Goal: Information Seeking & Learning: Learn about a topic

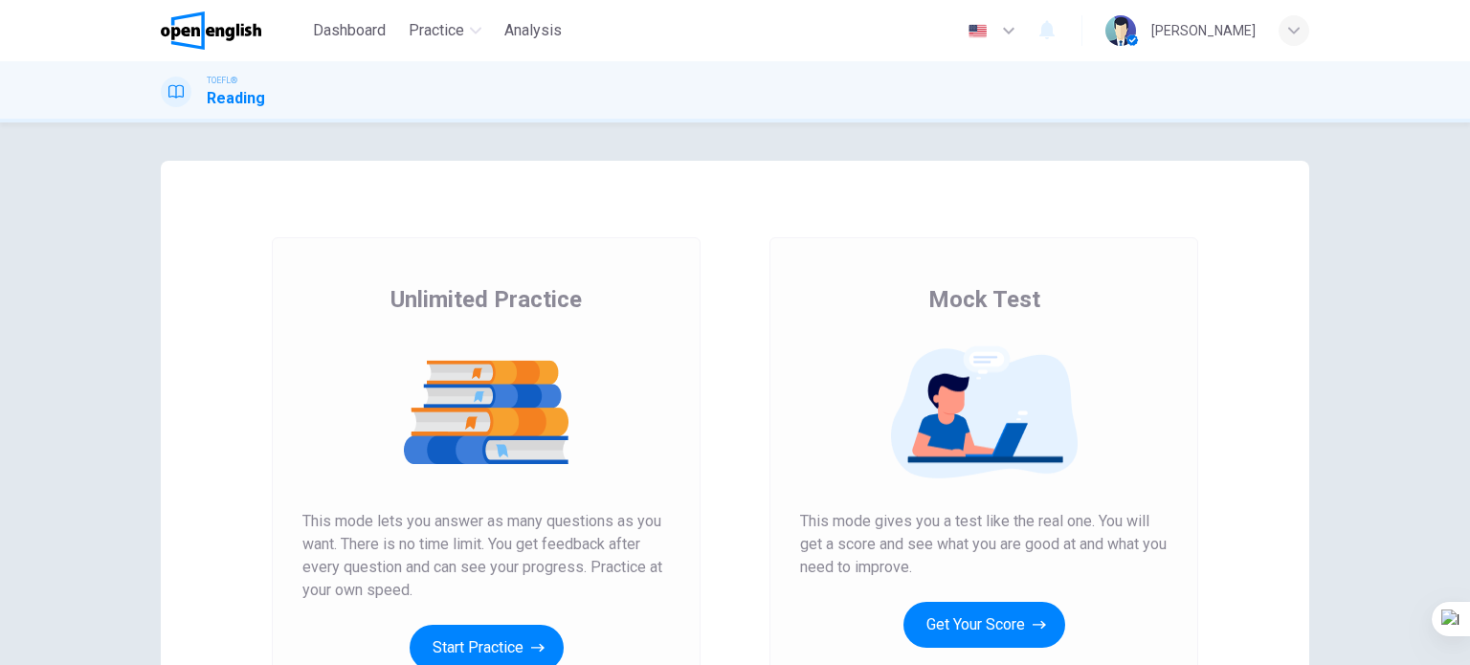
scroll to position [260, 0]
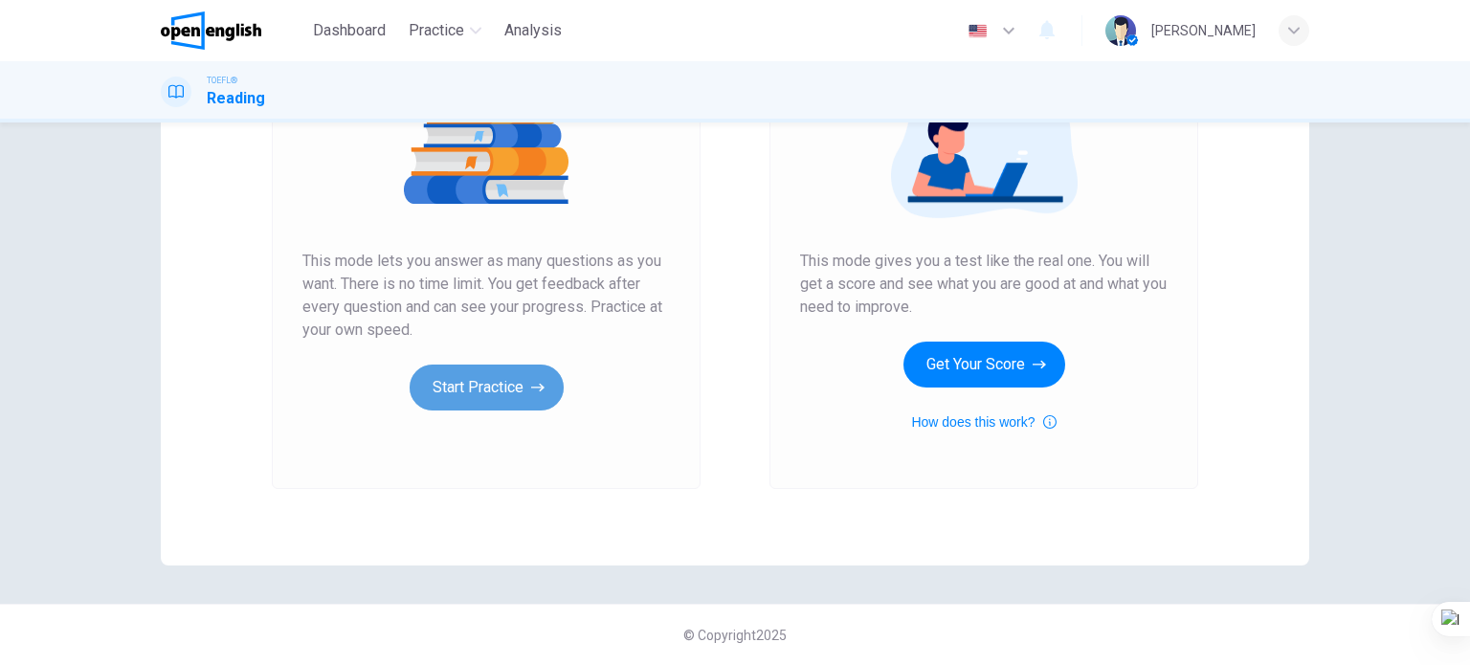
click at [520, 387] on button "Start Practice" at bounding box center [486, 388] width 154 height 46
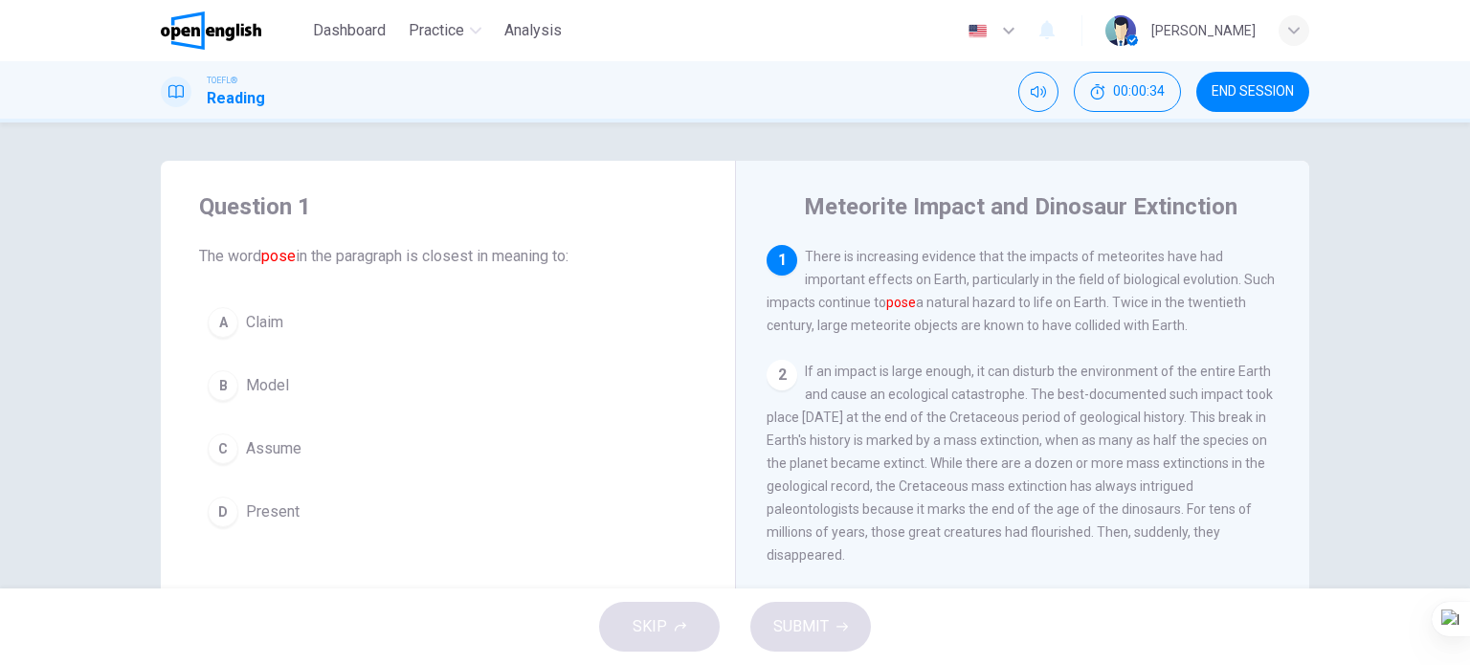
click at [263, 451] on span "Assume" at bounding box center [273, 448] width 55 height 23
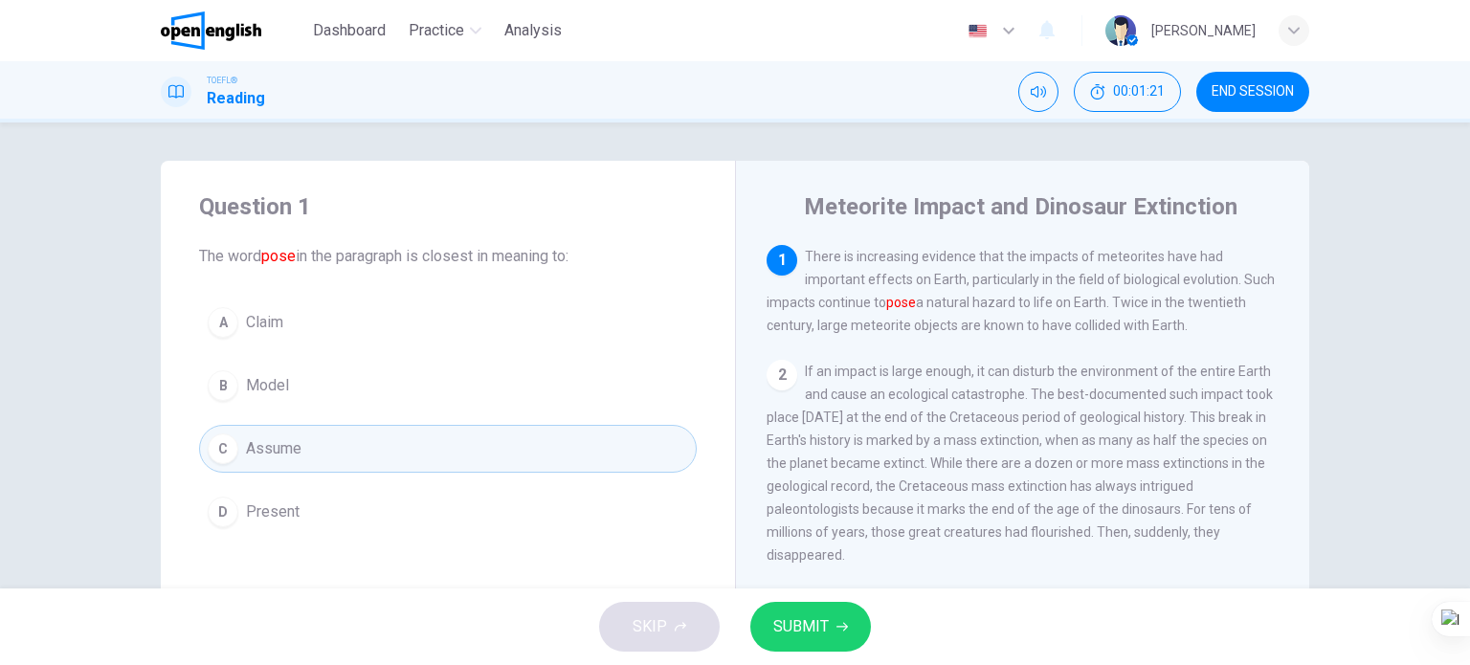
click at [808, 631] on span "SUBMIT" at bounding box center [800, 626] width 55 height 27
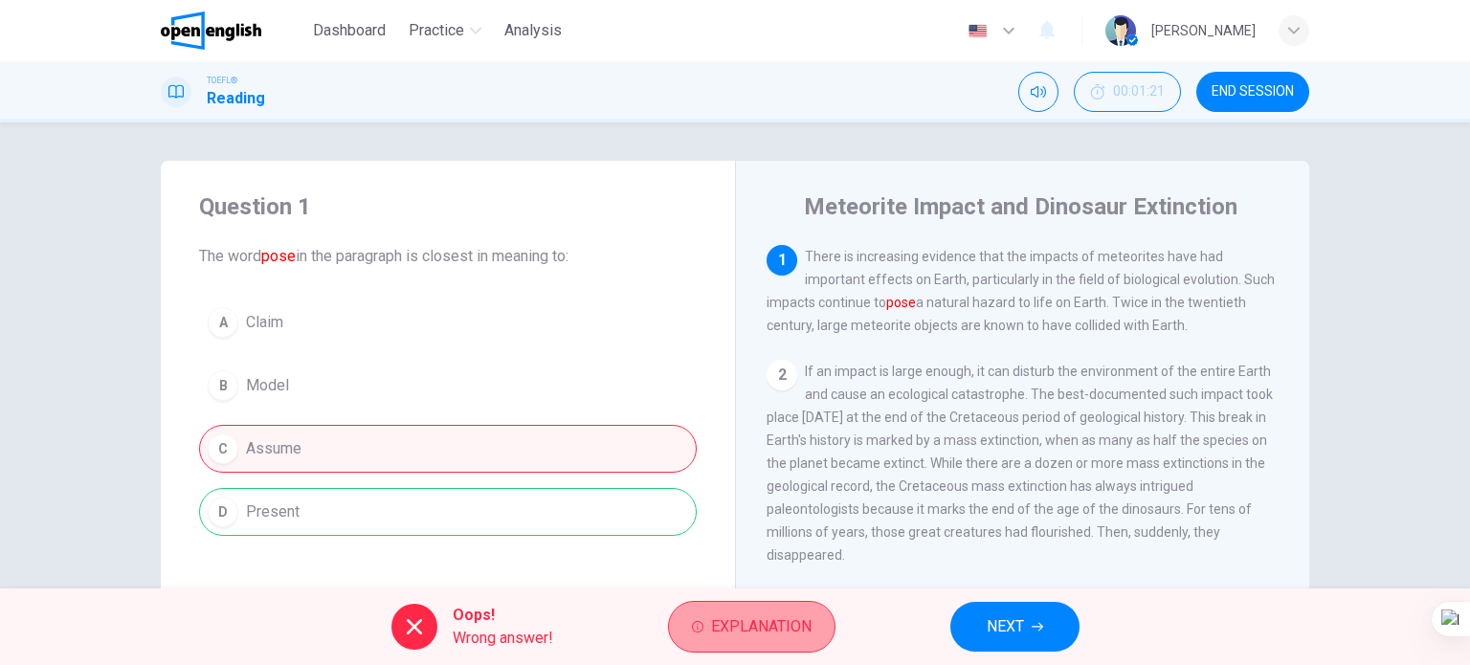
click at [808, 630] on span "Explanation" at bounding box center [761, 626] width 100 height 27
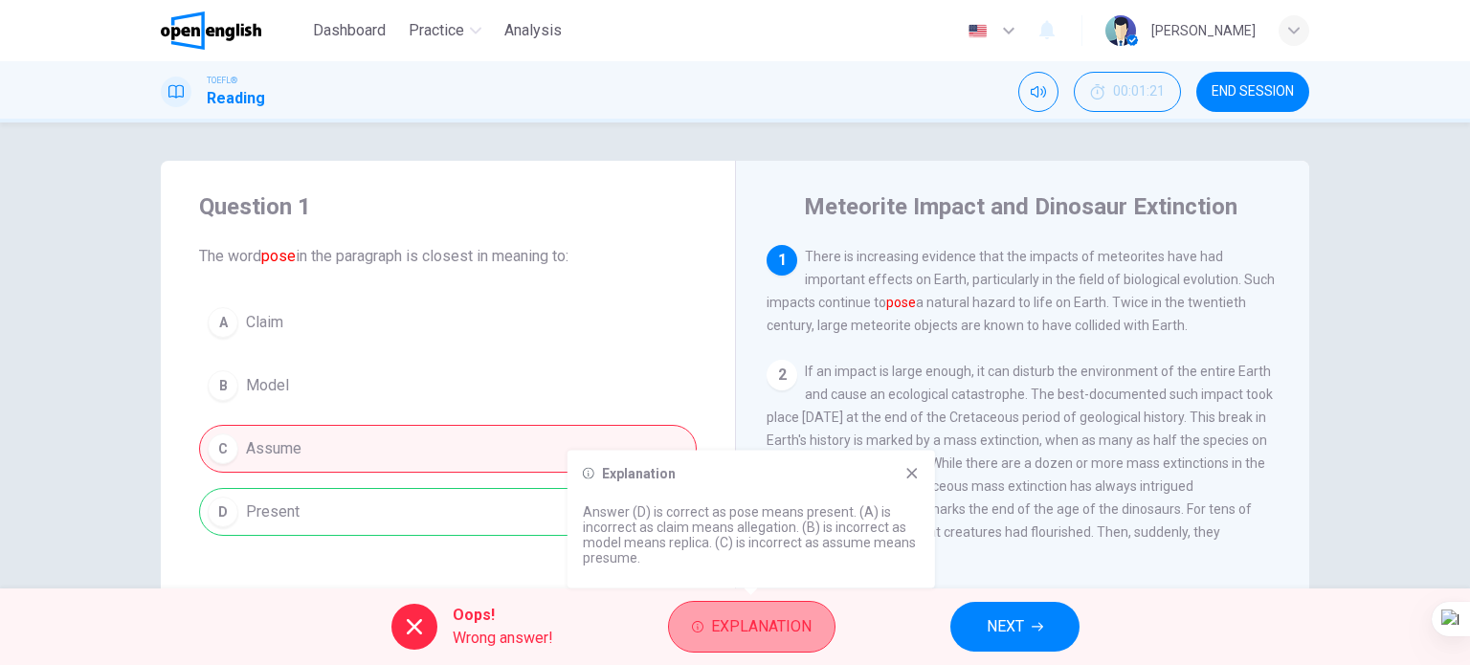
click at [808, 630] on span "Explanation" at bounding box center [761, 626] width 100 height 27
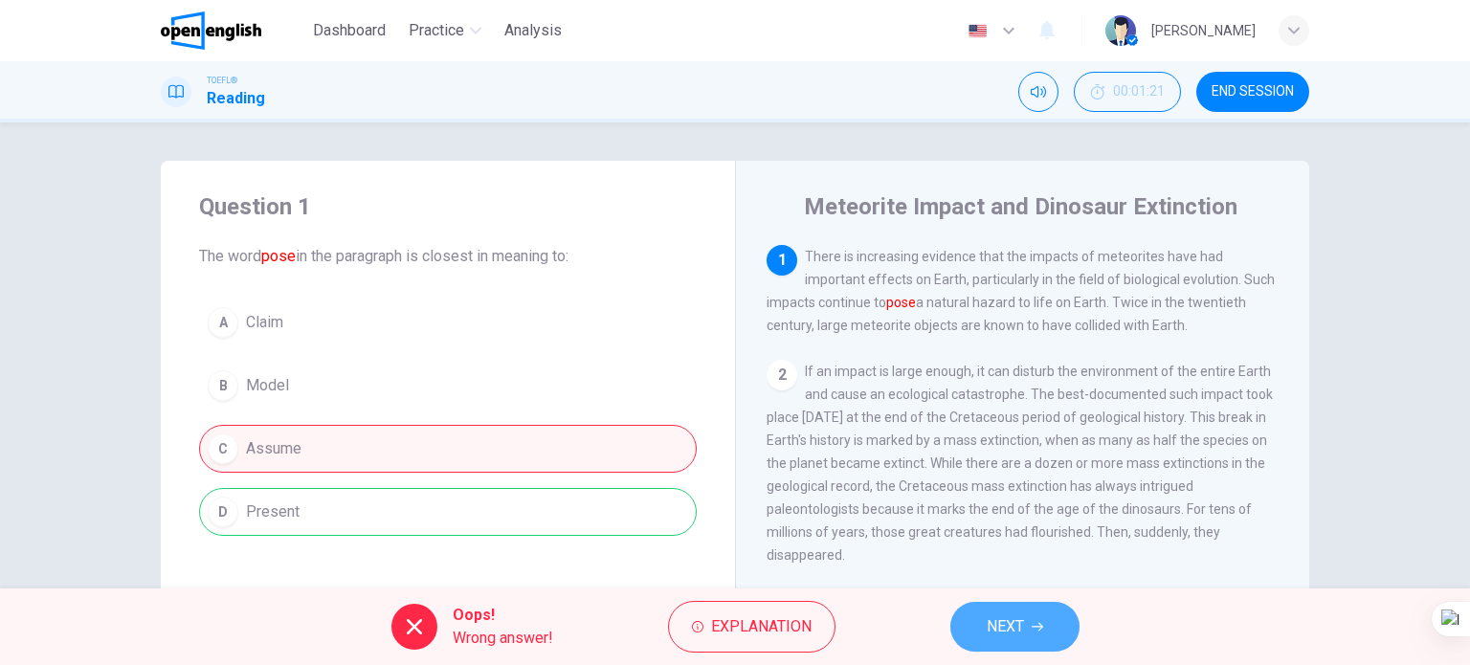
click at [1021, 639] on button "NEXT" at bounding box center [1014, 627] width 129 height 50
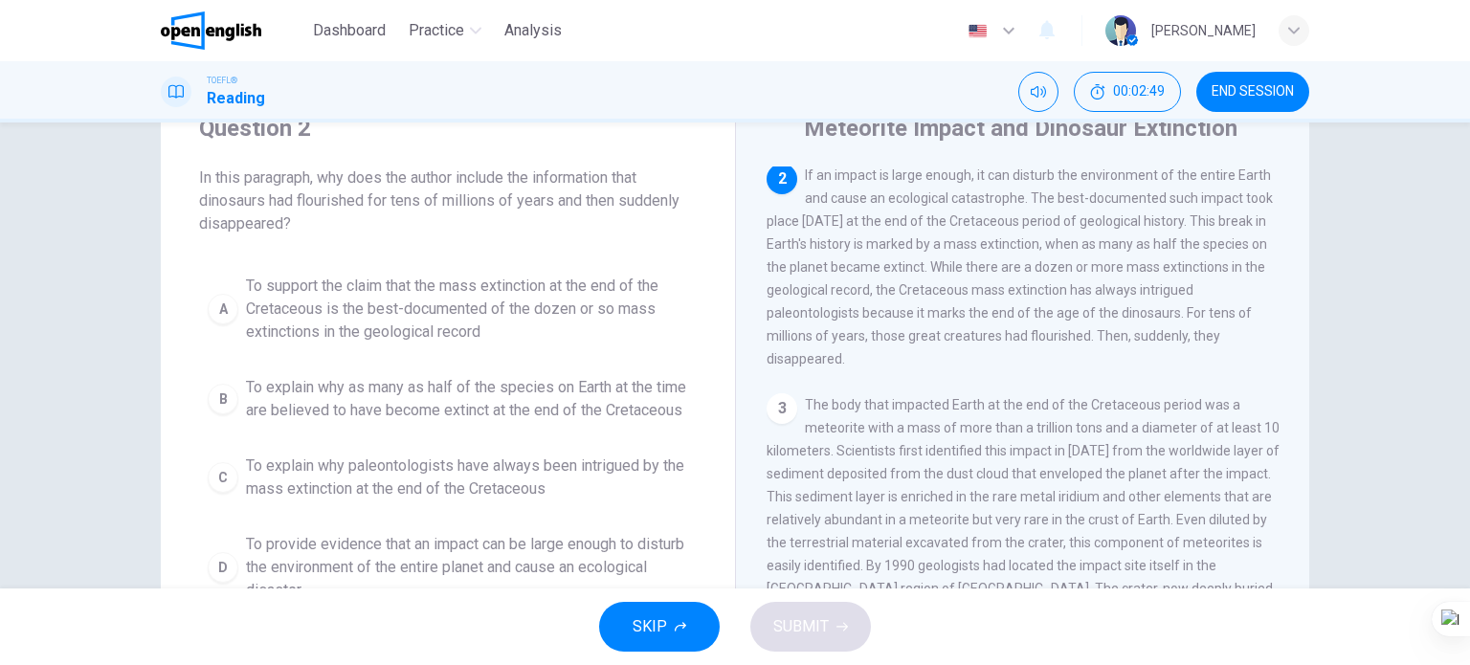
scroll to position [191, 0]
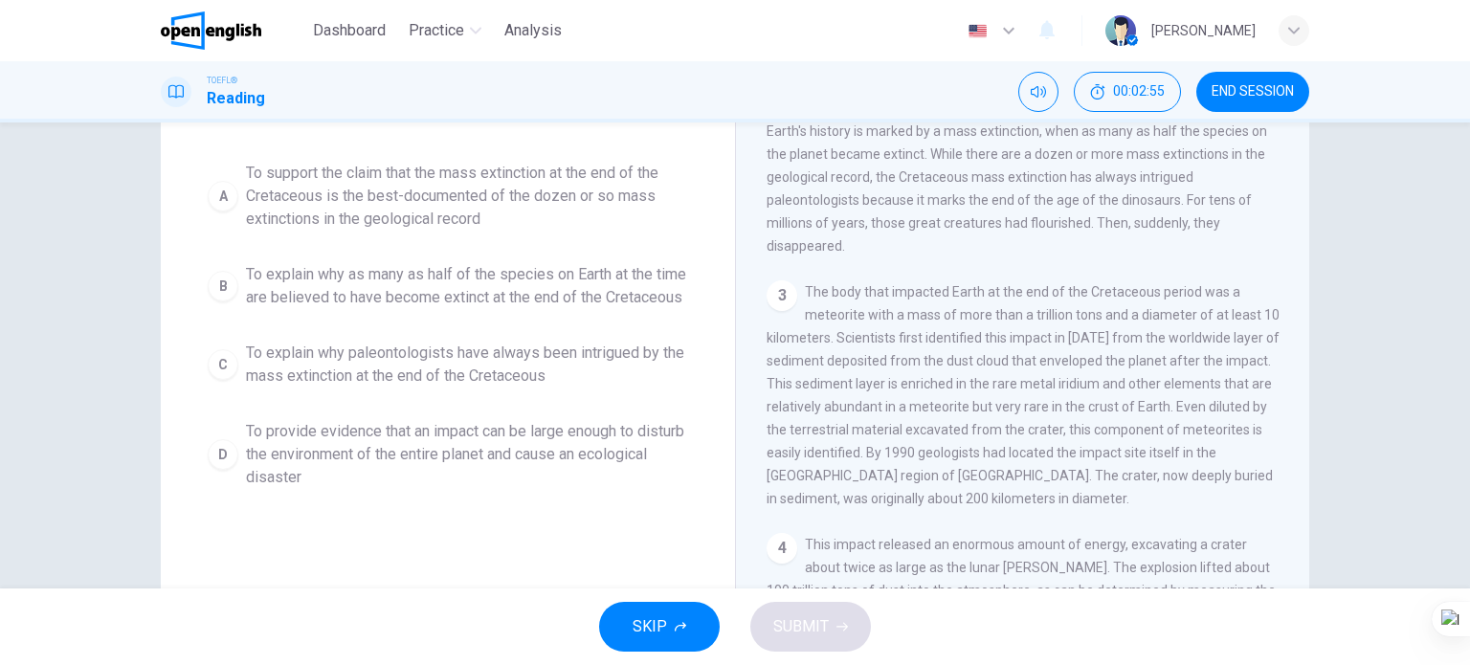
click at [473, 295] on span "To explain why as many as half of the species on Earth at the time are believed…" at bounding box center [467, 286] width 442 height 46
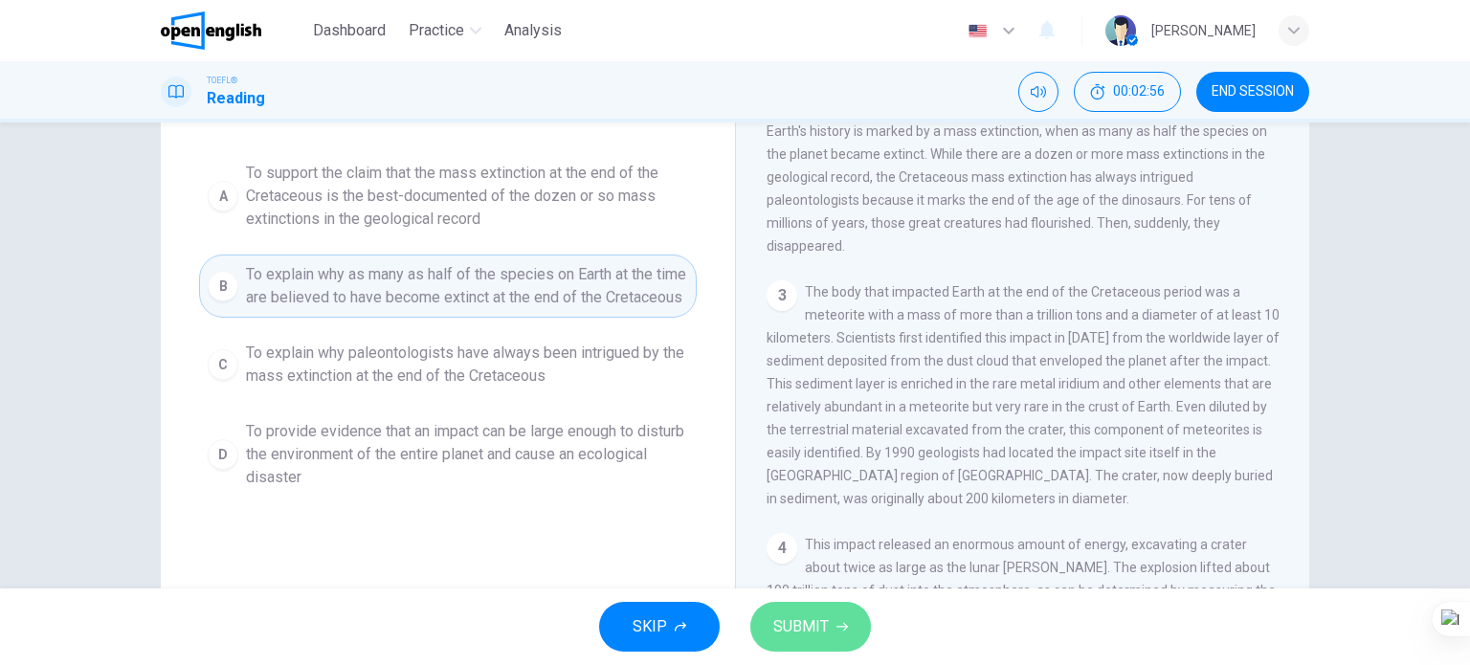
click at [804, 615] on span "SUBMIT" at bounding box center [800, 626] width 55 height 27
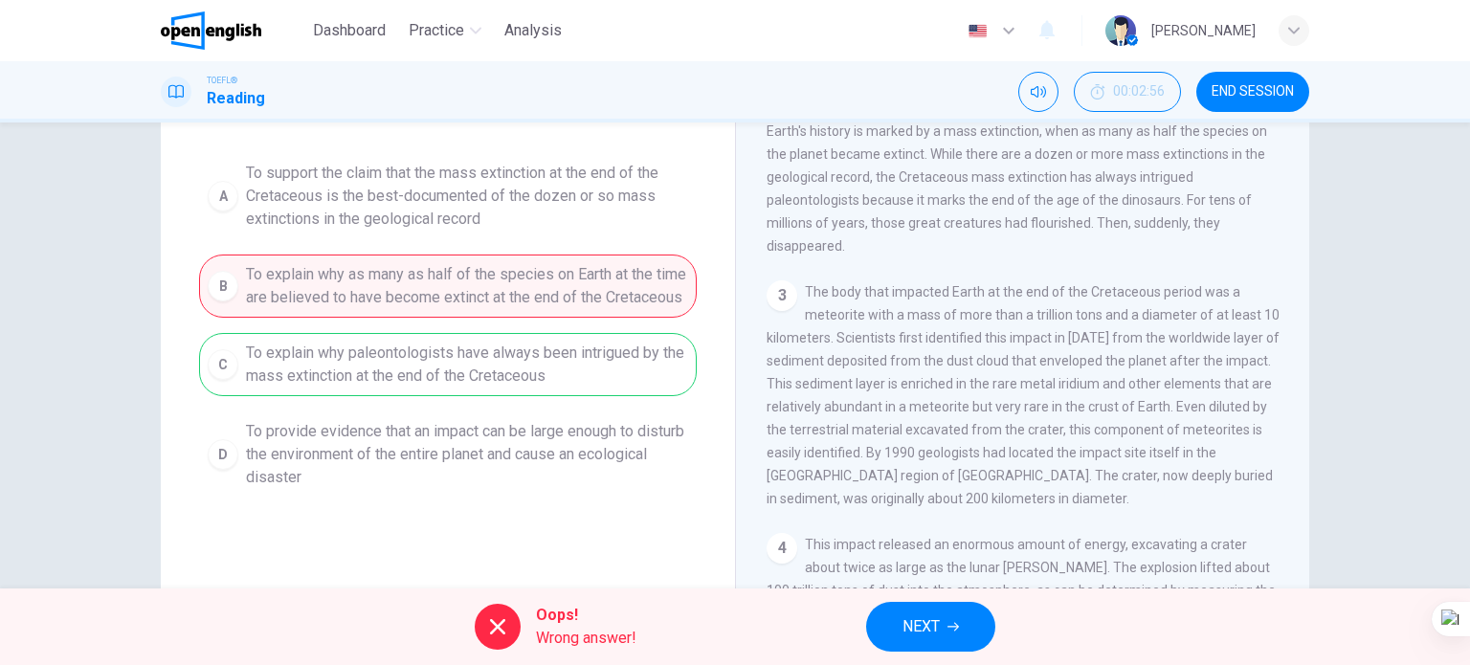
click at [936, 636] on span "NEXT" at bounding box center [920, 626] width 37 height 27
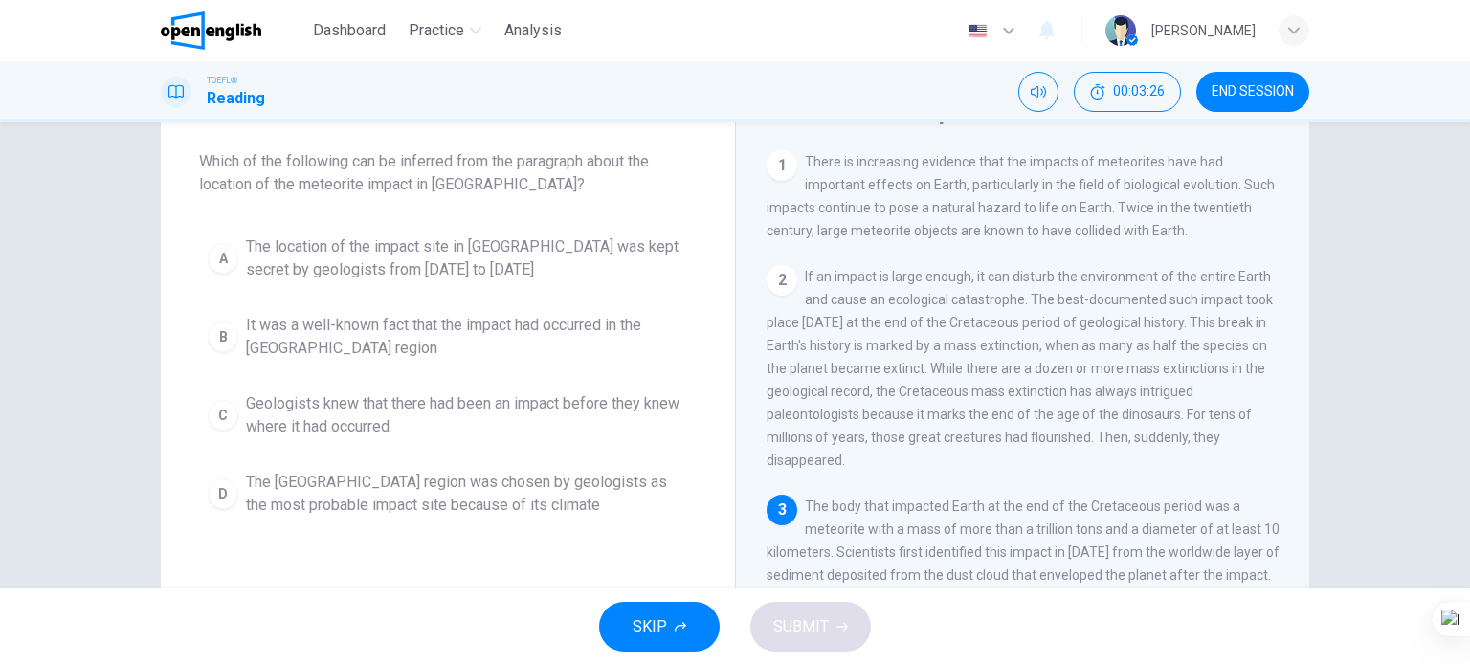
scroll to position [96, 0]
click at [448, 415] on span "Geologists knew that there had been an impact before they knew where it had occ…" at bounding box center [467, 414] width 442 height 46
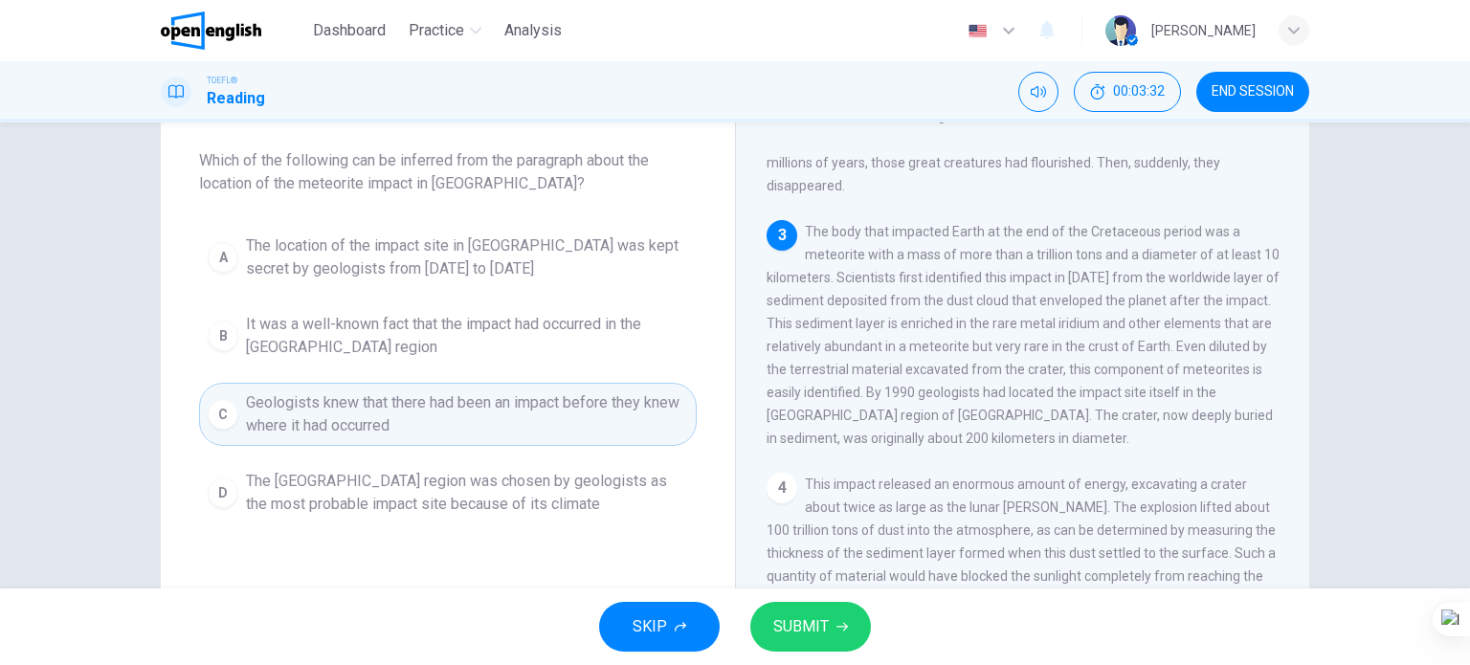
scroll to position [191, 0]
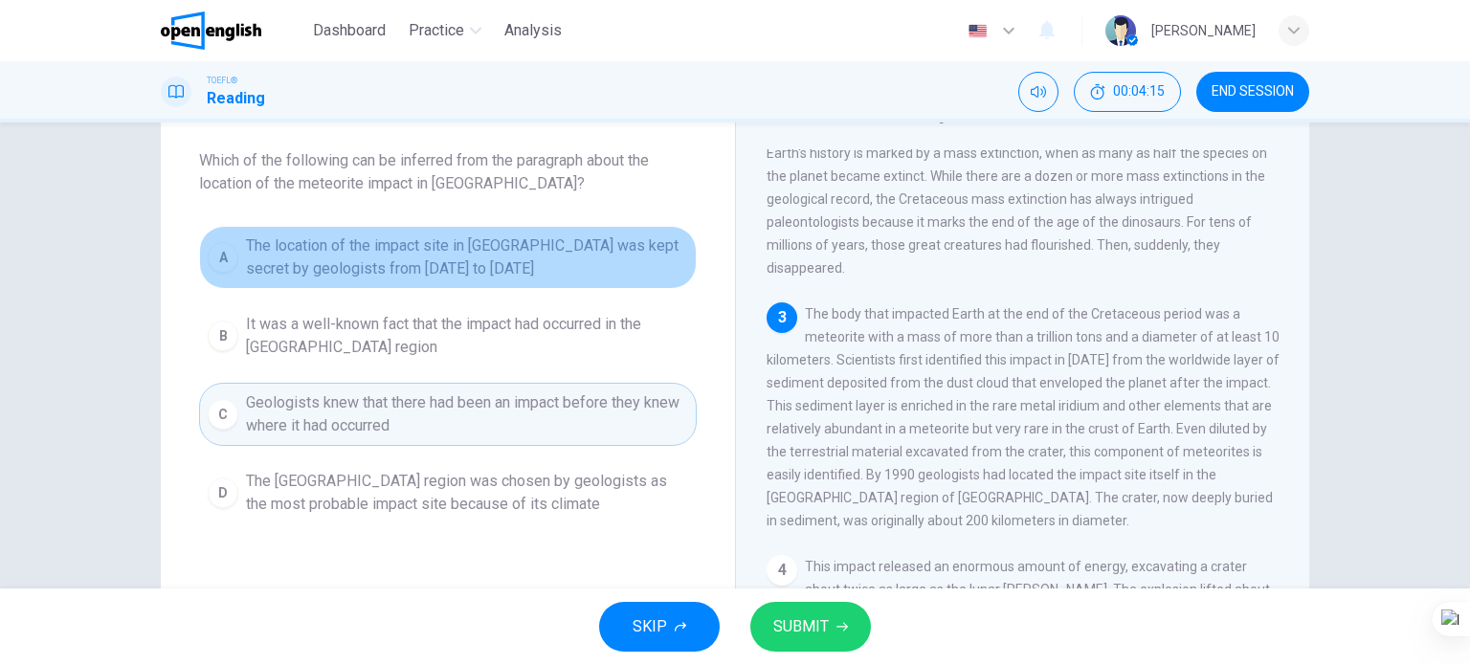
click at [562, 242] on span "The location of the impact site in [GEOGRAPHIC_DATA] was kept secret by geologi…" at bounding box center [467, 257] width 442 height 46
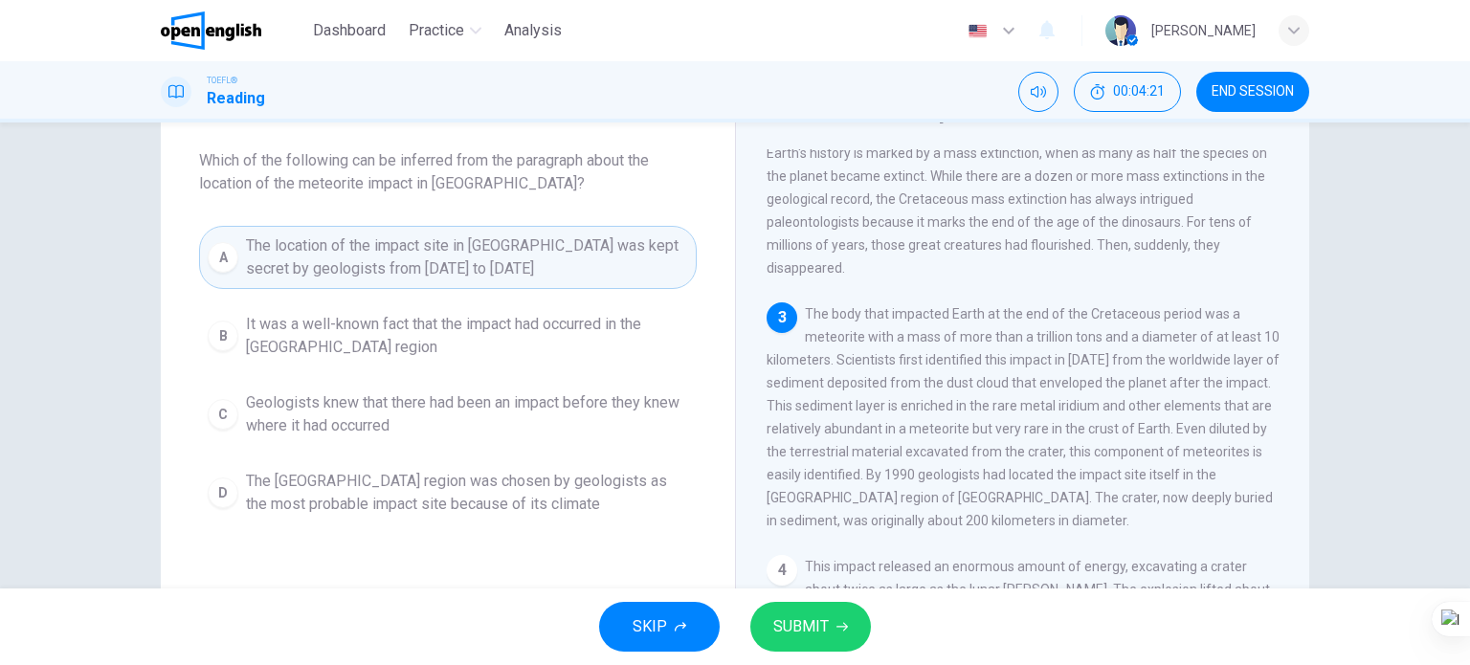
click at [792, 625] on span "SUBMIT" at bounding box center [800, 626] width 55 height 27
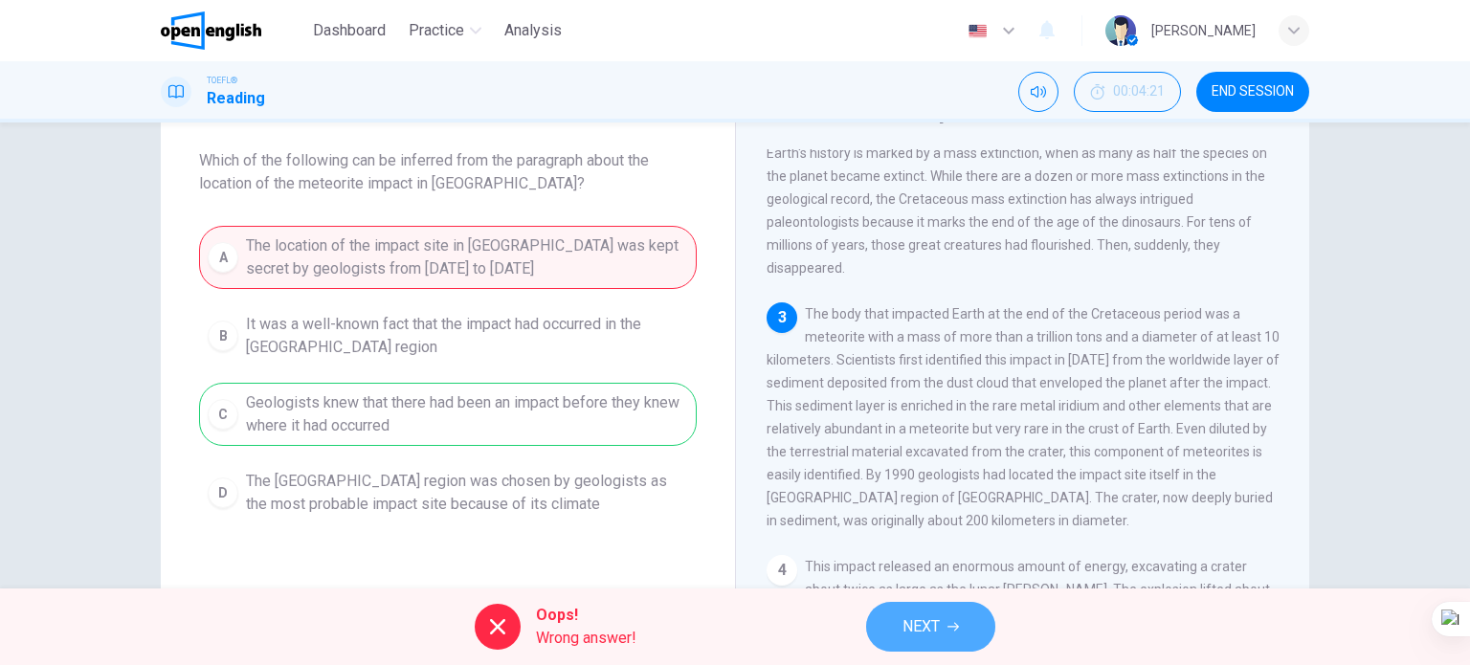
click at [918, 645] on button "NEXT" at bounding box center [930, 627] width 129 height 50
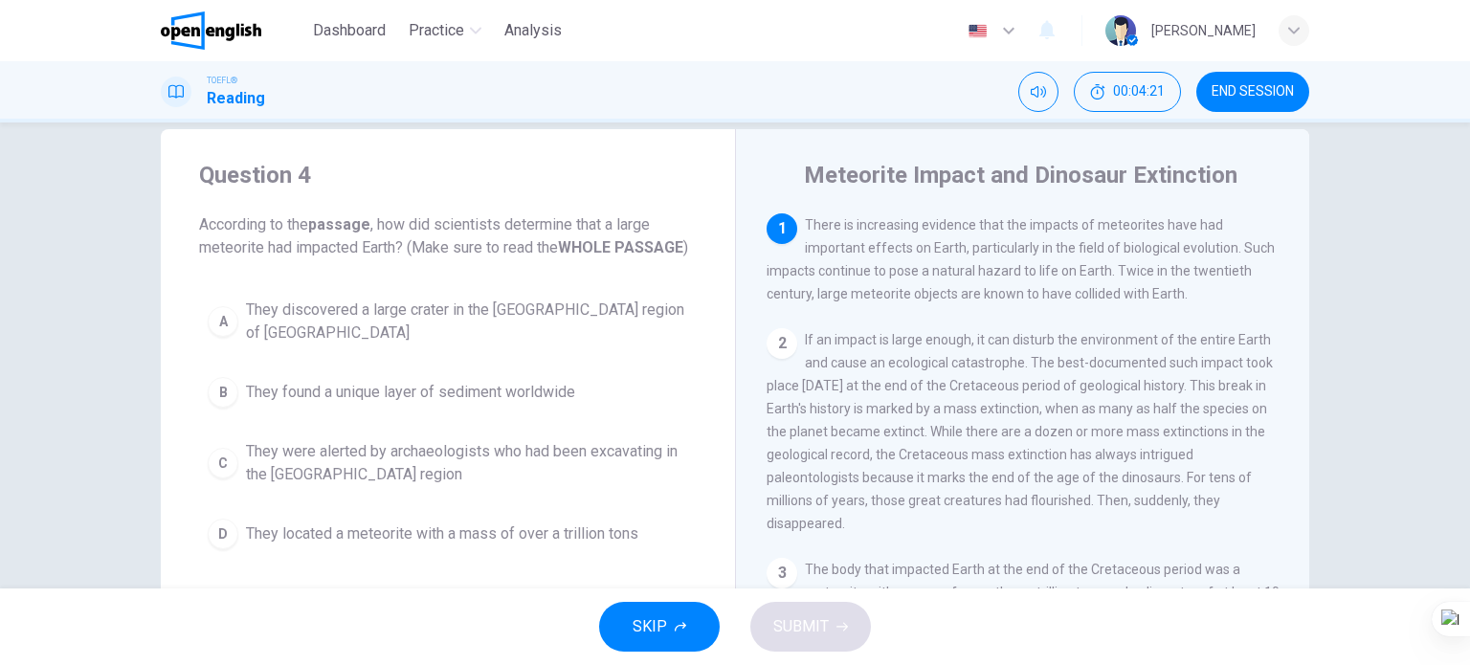
scroll to position [0, 0]
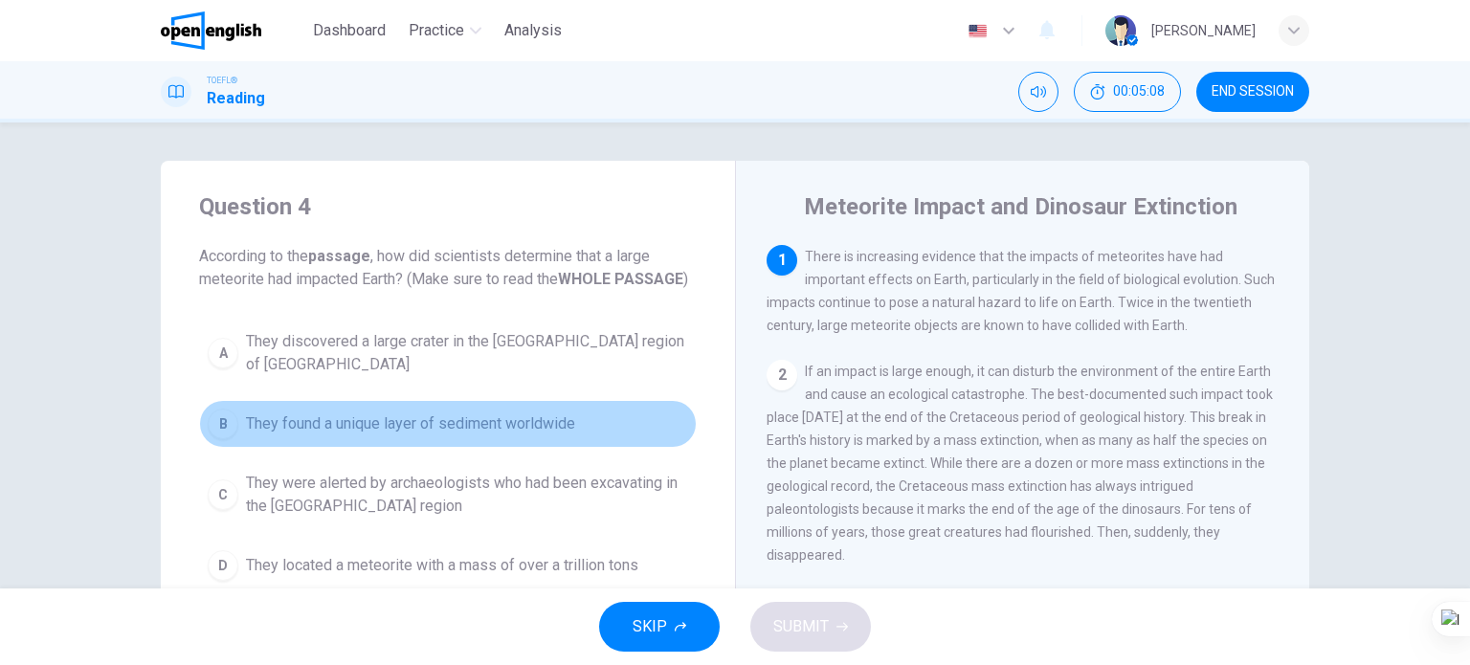
click at [306, 414] on span "They found a unique layer of sediment worldwide" at bounding box center [410, 423] width 329 height 23
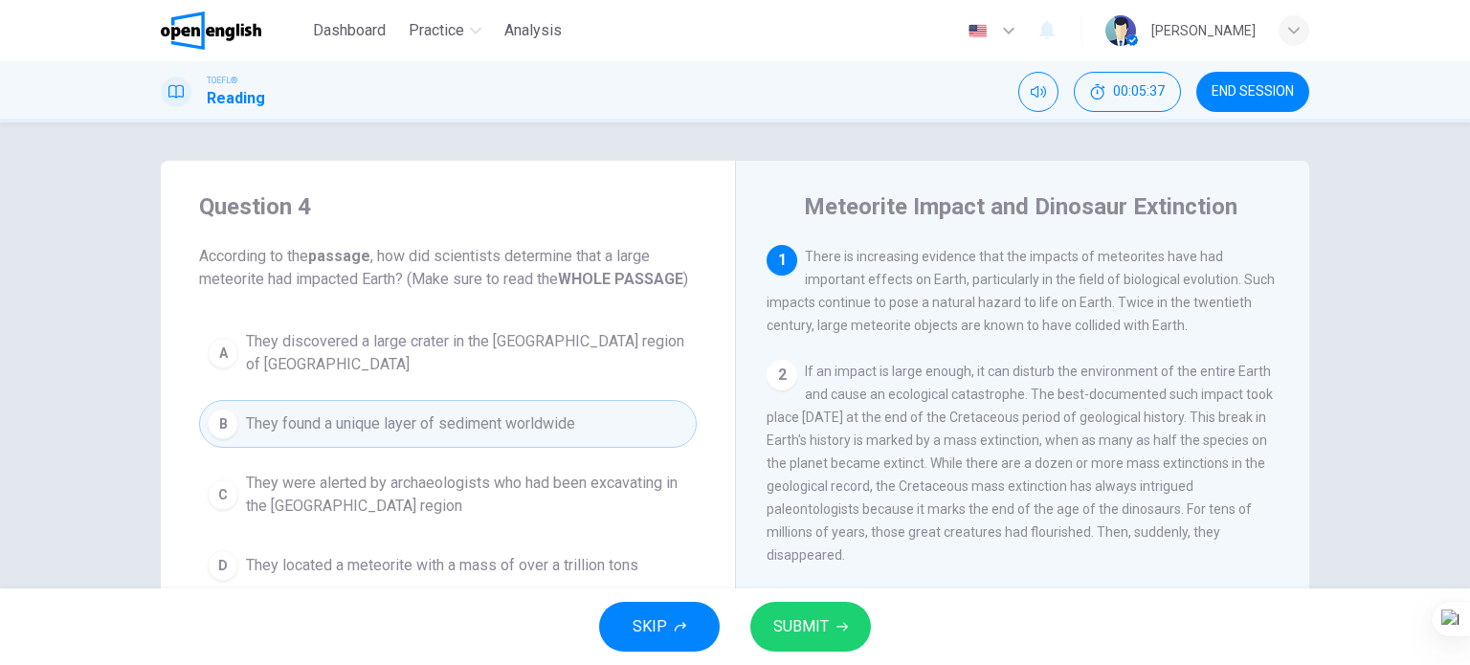
click at [809, 623] on span "SUBMIT" at bounding box center [800, 626] width 55 height 27
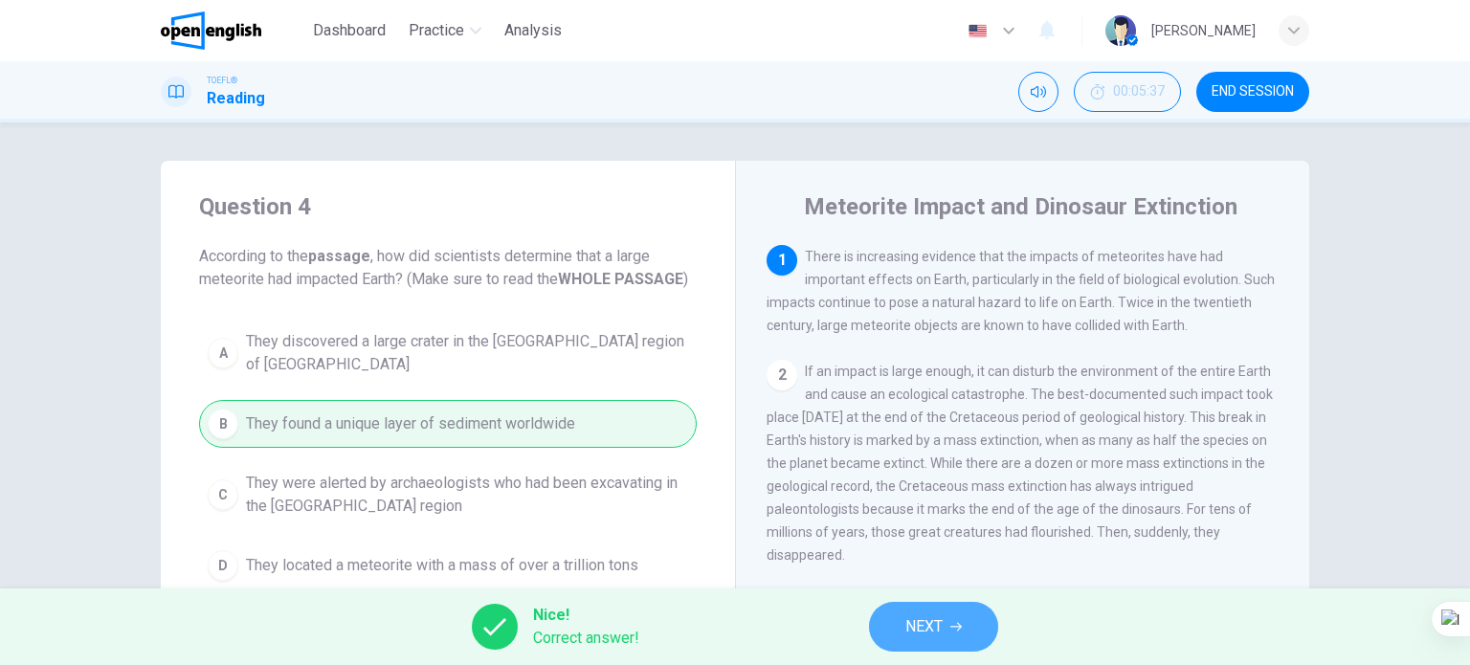
click at [930, 631] on span "NEXT" at bounding box center [923, 626] width 37 height 27
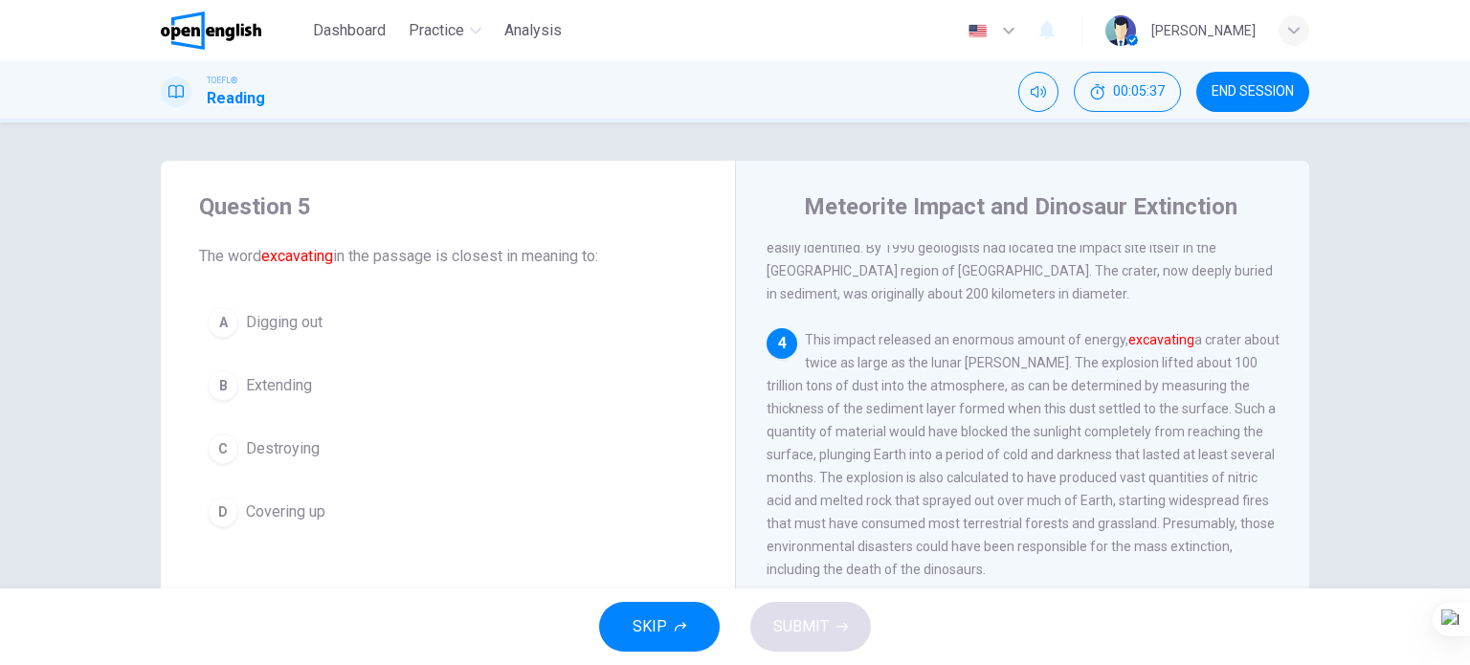
scroll to position [517, 0]
click at [268, 387] on span "Extending" at bounding box center [279, 385] width 66 height 23
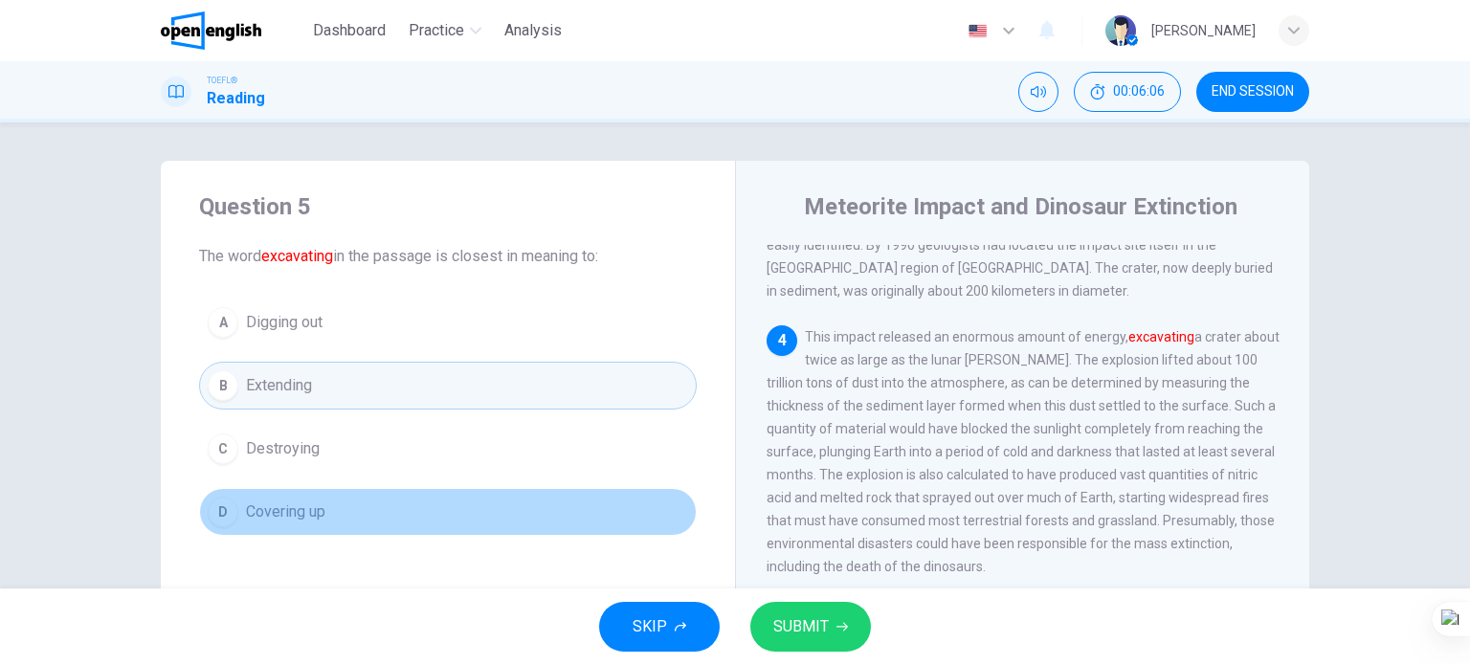
click at [310, 513] on span "Covering up" at bounding box center [285, 511] width 79 height 23
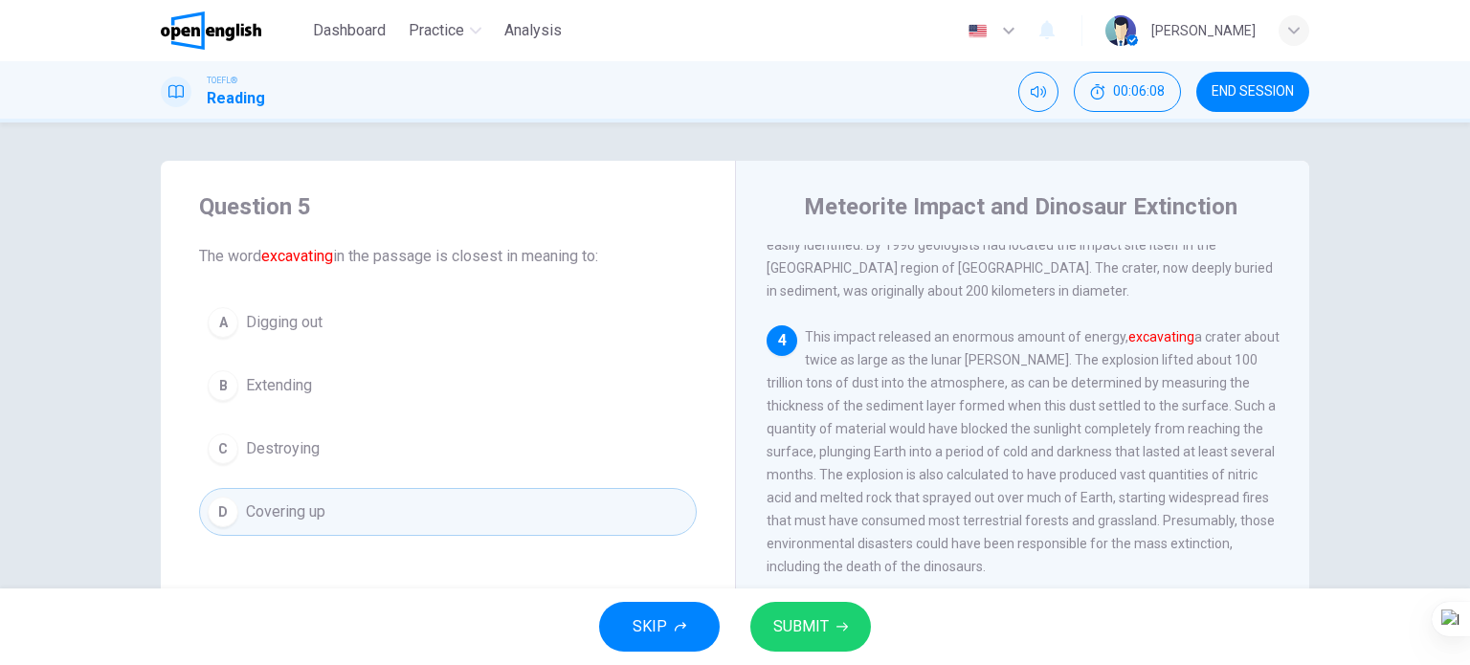
click at [823, 621] on span "SUBMIT" at bounding box center [800, 626] width 55 height 27
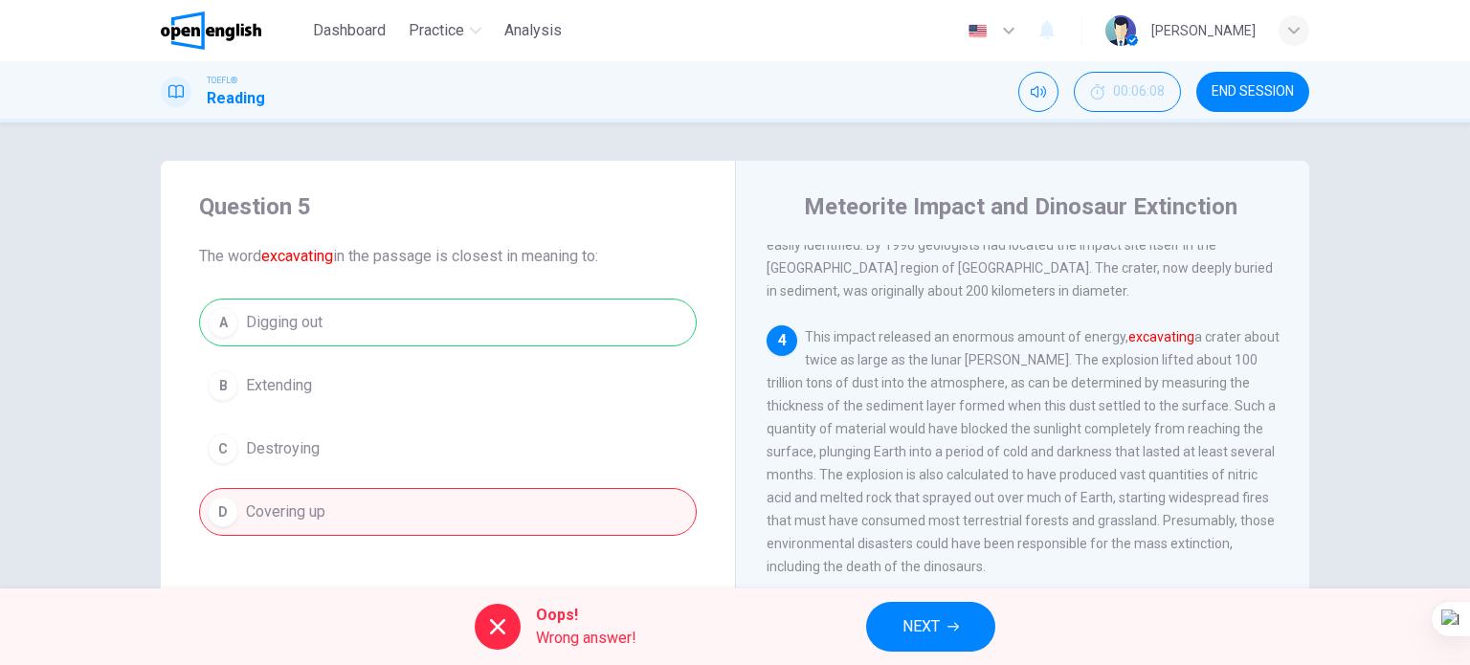
click at [947, 619] on button "NEXT" at bounding box center [930, 627] width 129 height 50
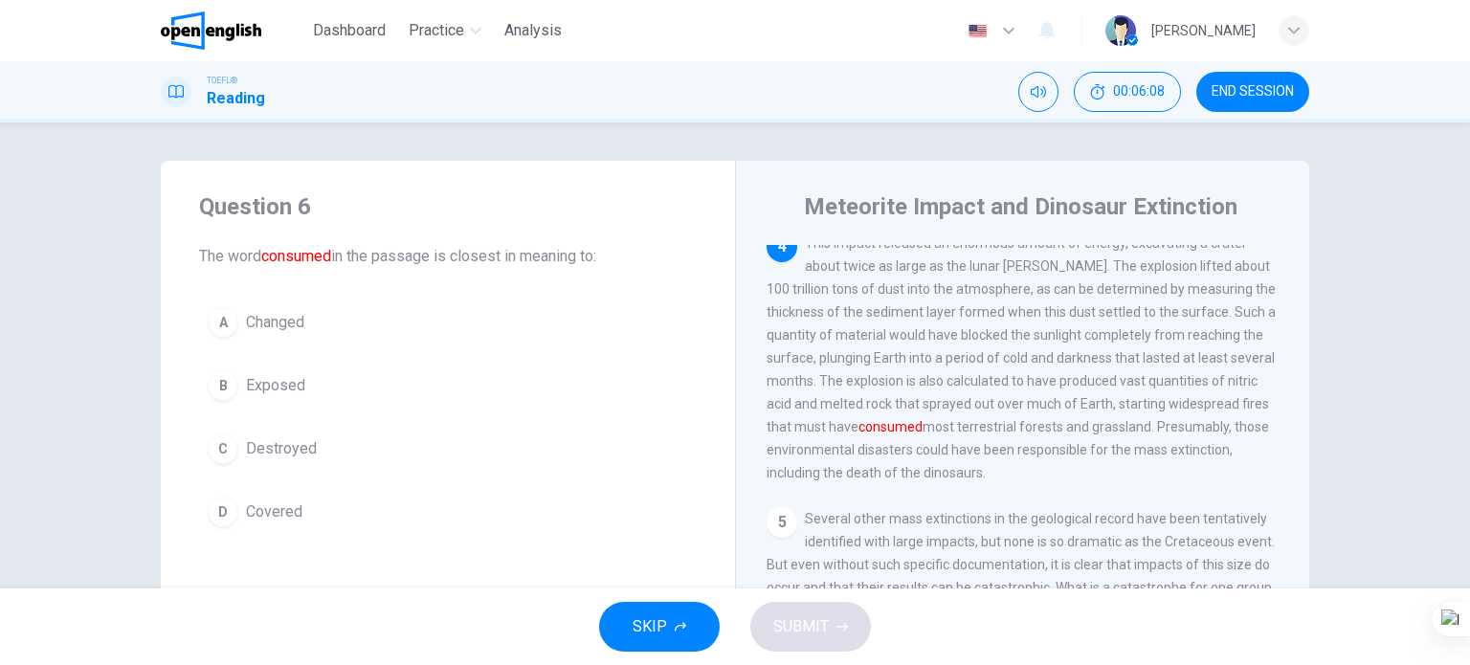
scroll to position [614, 0]
click at [246, 324] on span "Changed" at bounding box center [275, 322] width 58 height 23
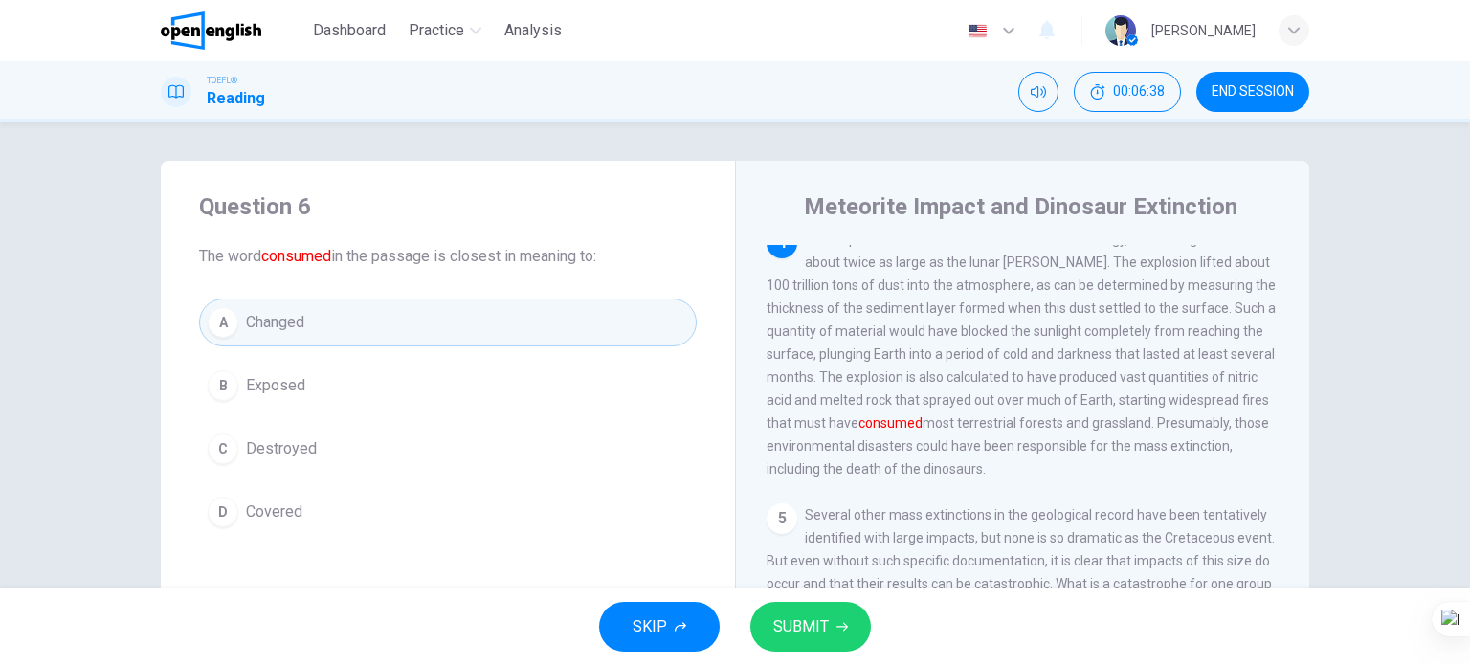
click at [240, 397] on button "B Exposed" at bounding box center [448, 386] width 498 height 48
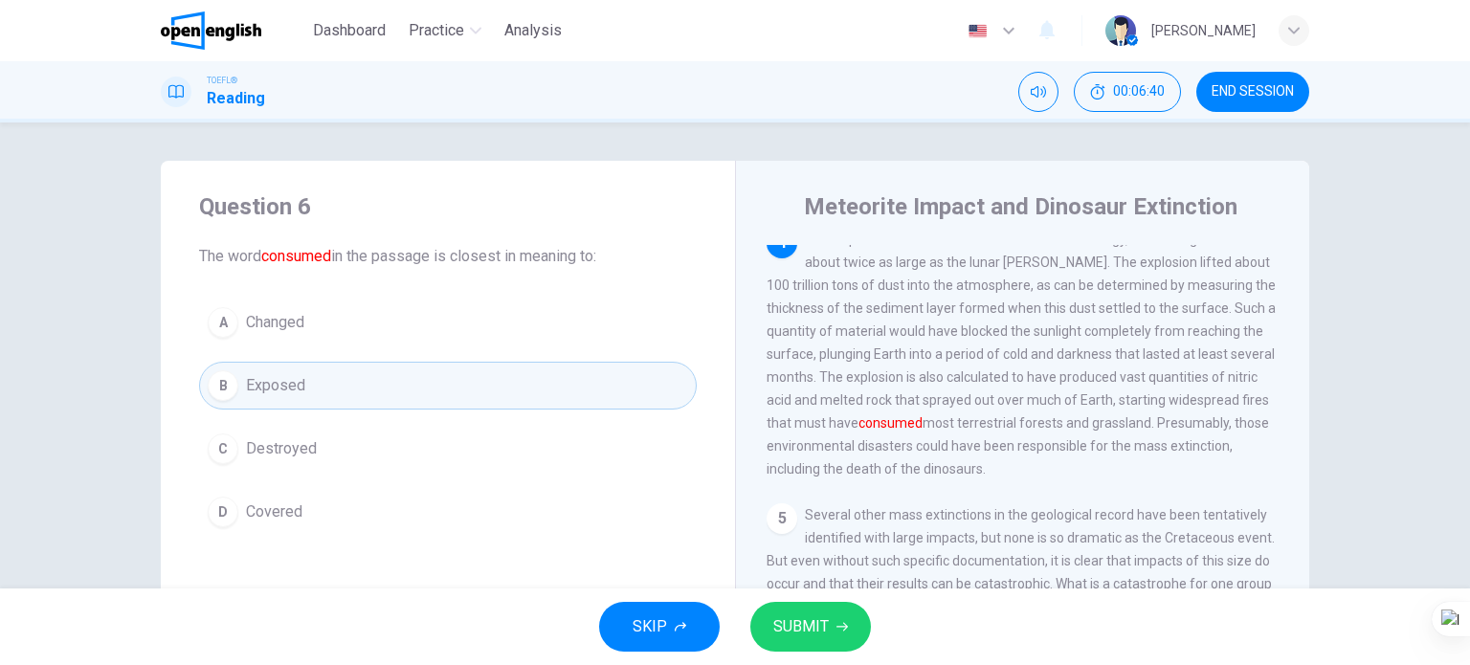
click at [808, 629] on span "SUBMIT" at bounding box center [800, 626] width 55 height 27
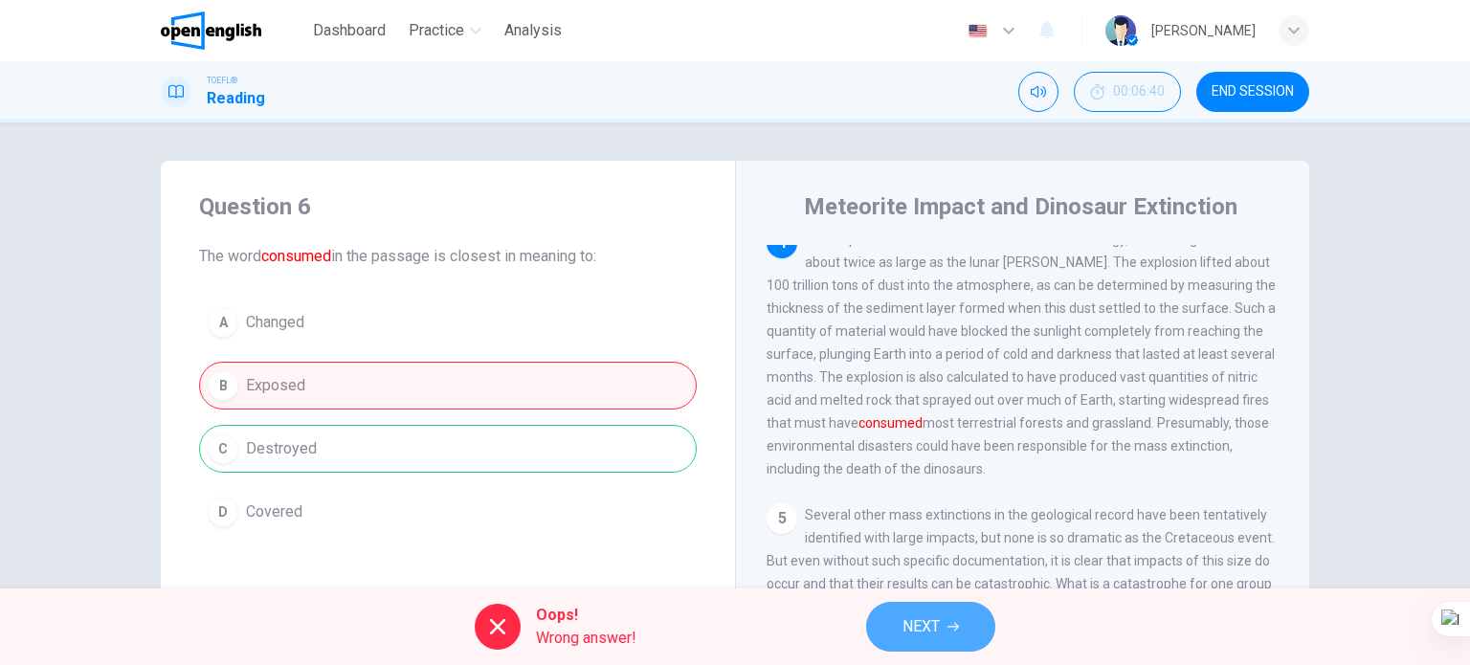
click at [929, 617] on span "NEXT" at bounding box center [920, 626] width 37 height 27
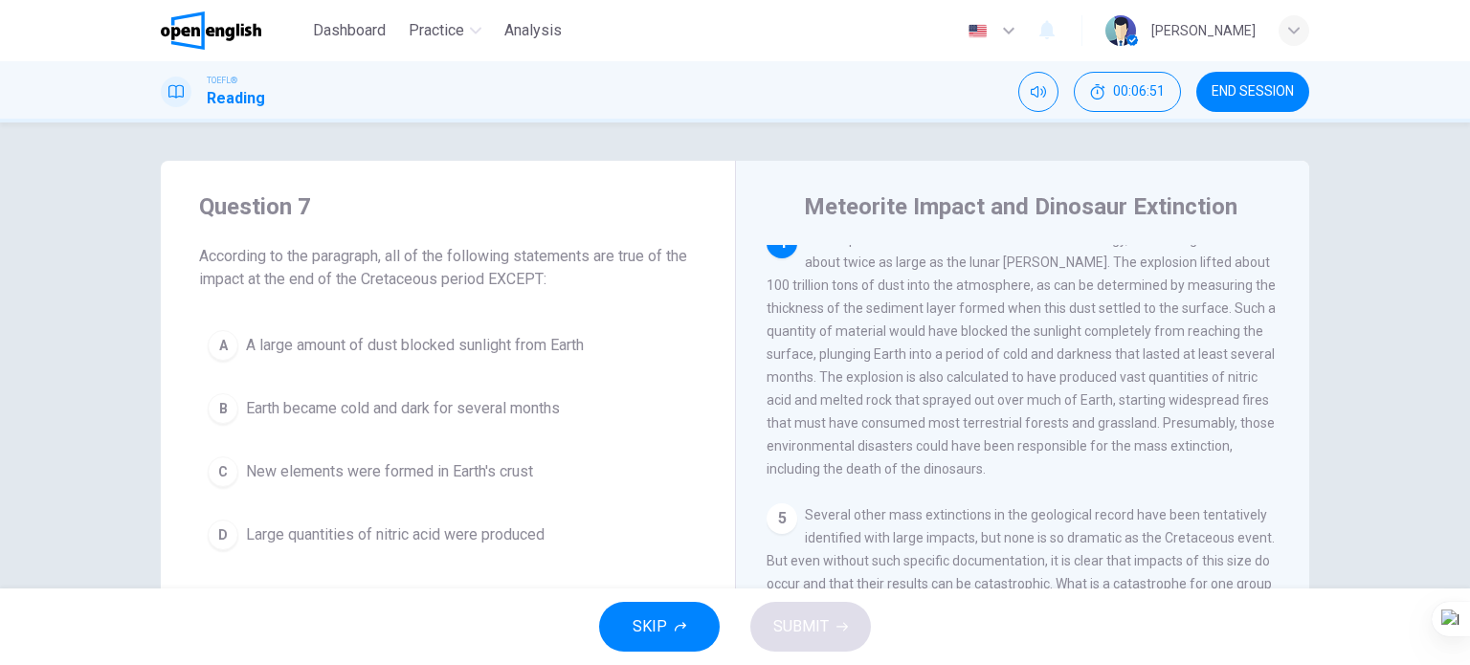
click at [382, 409] on span "Earth became cold and dark for several months" at bounding box center [403, 408] width 314 height 23
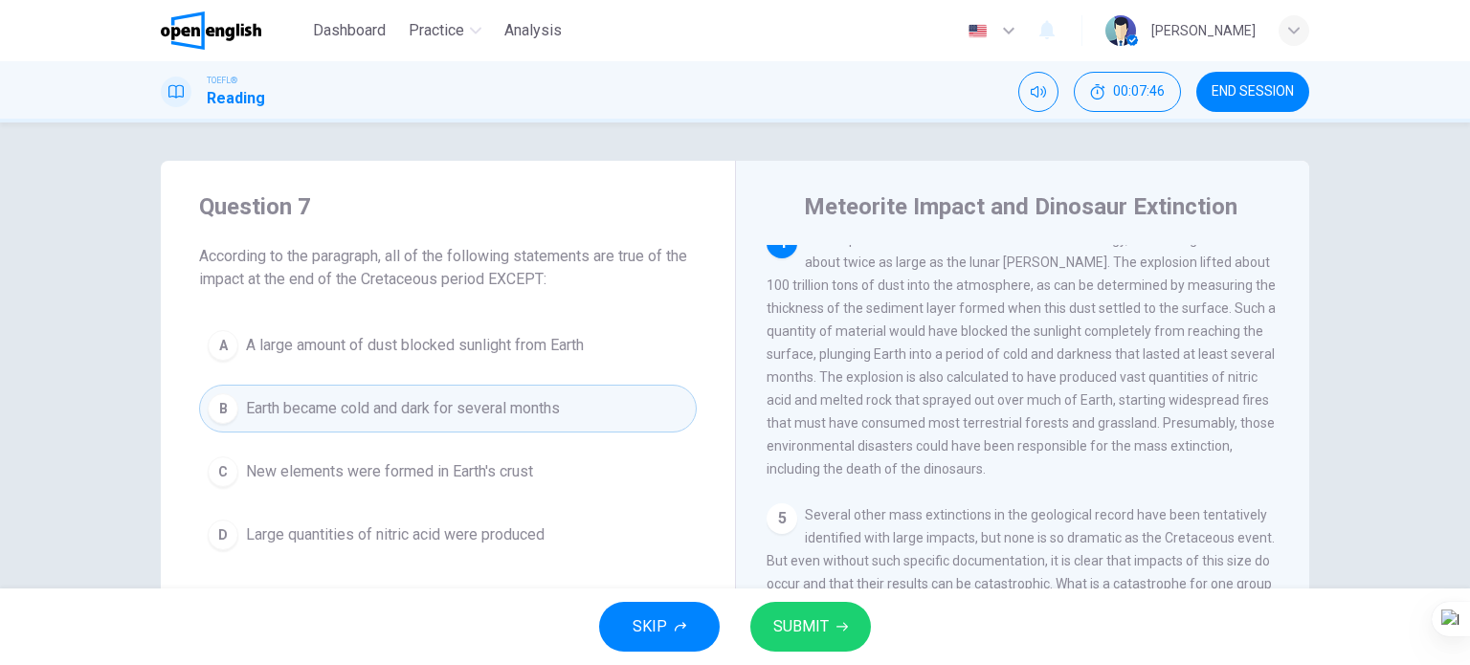
click at [517, 480] on span "New elements were formed in Earth's crust" at bounding box center [389, 471] width 287 height 23
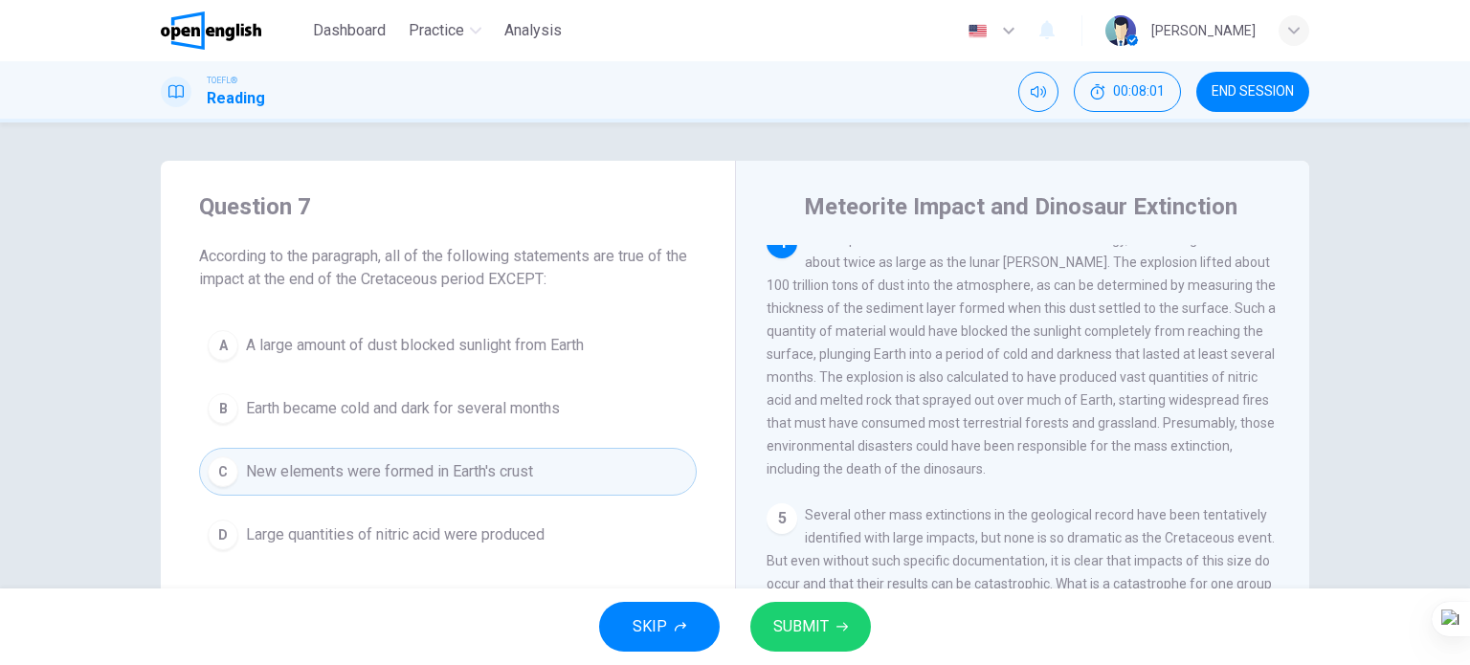
click at [780, 625] on span "SUBMIT" at bounding box center [800, 626] width 55 height 27
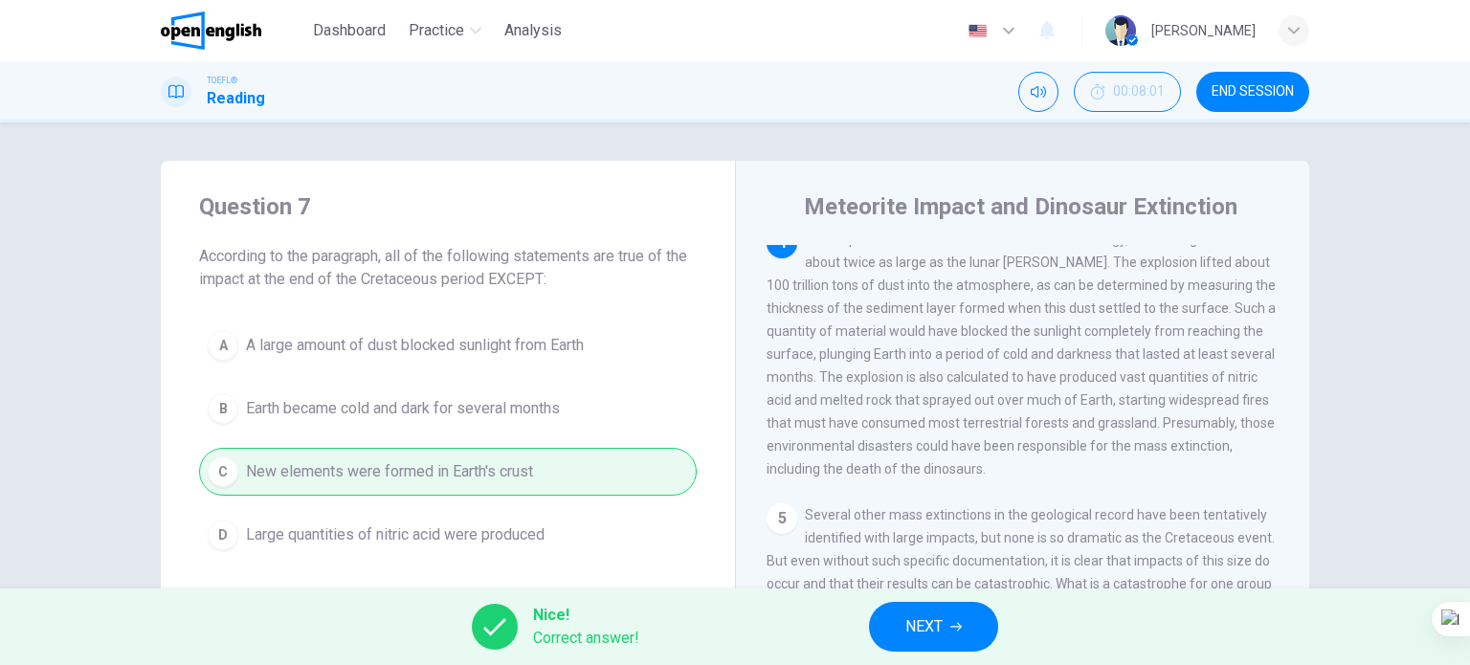
click at [919, 629] on span "NEXT" at bounding box center [923, 626] width 37 height 27
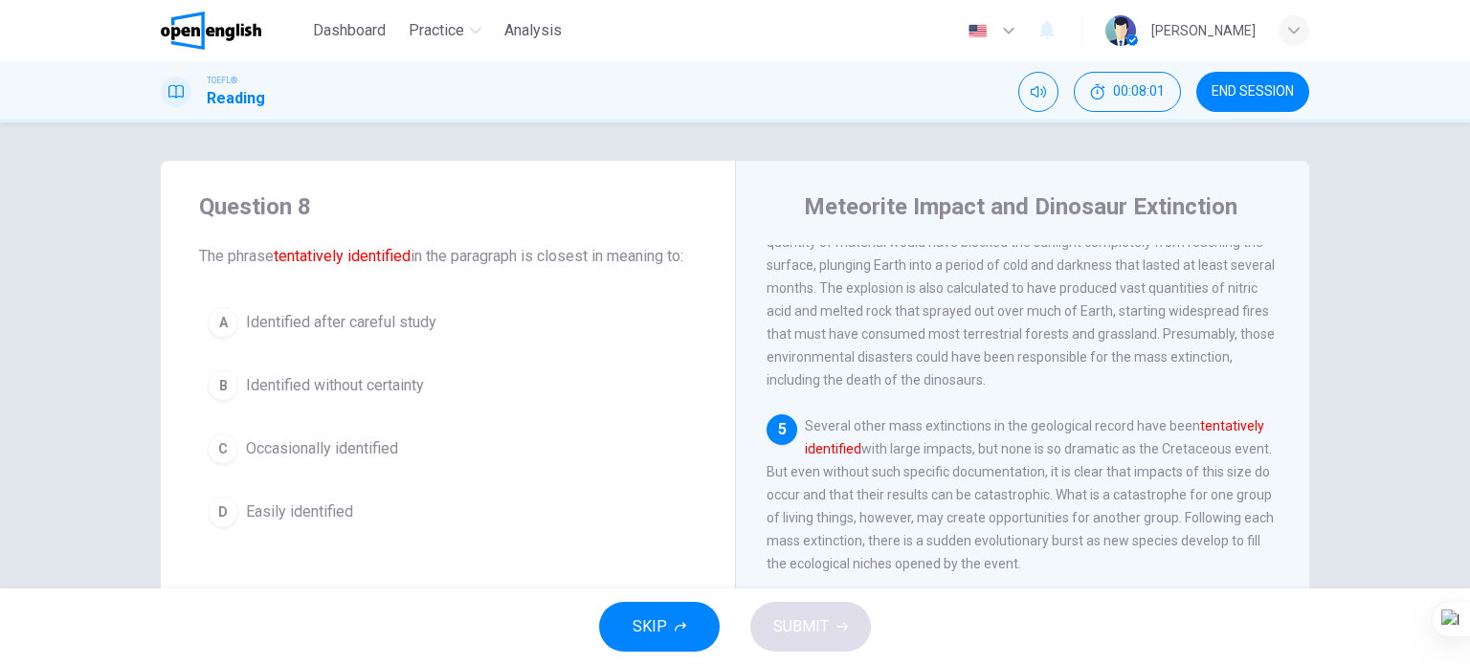
scroll to position [705, 0]
click at [334, 460] on span "Occasionally identified" at bounding box center [322, 448] width 152 height 23
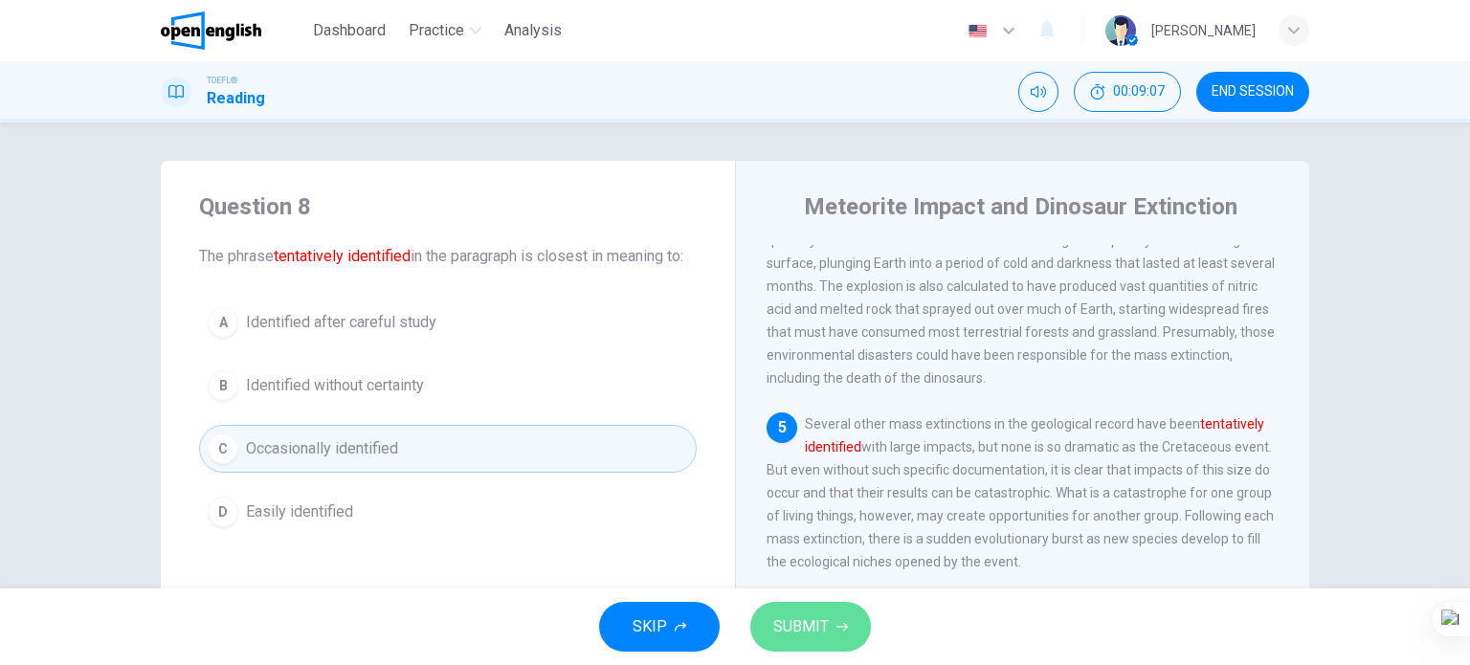
click at [851, 628] on button "SUBMIT" at bounding box center [810, 627] width 121 height 50
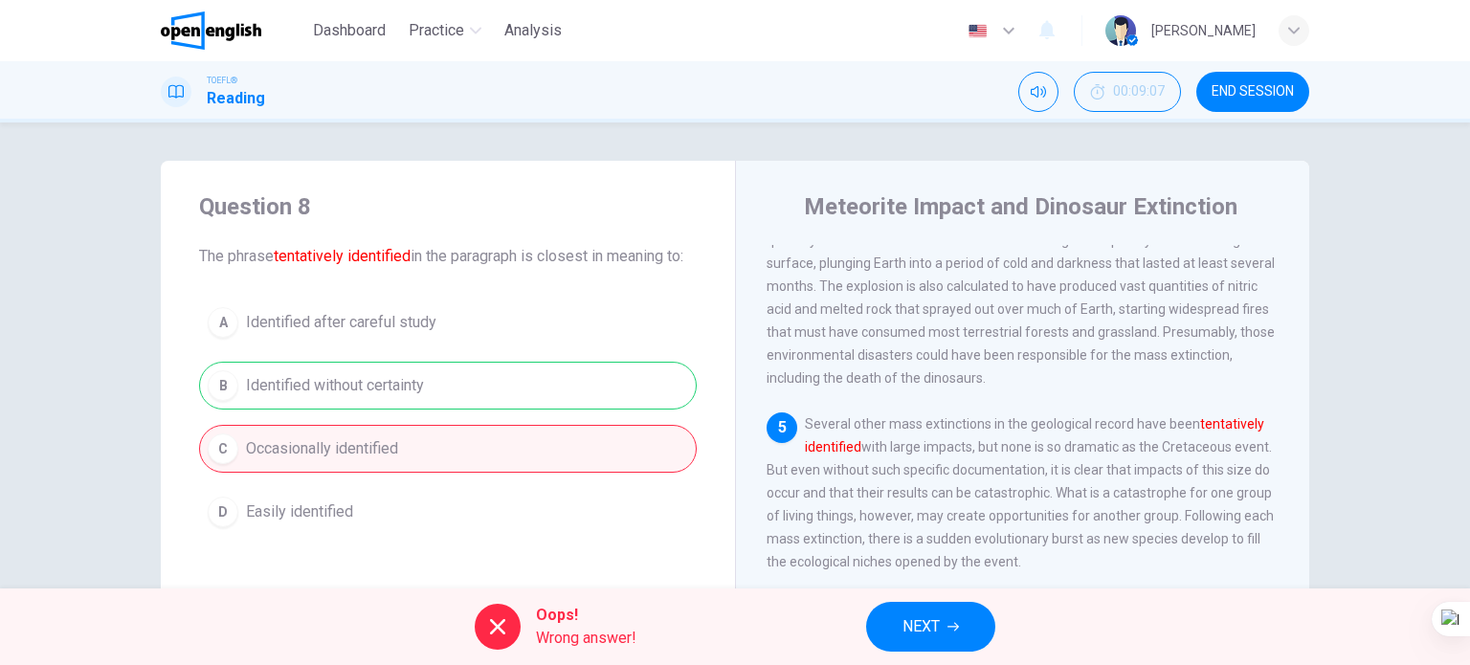
click at [902, 624] on span "NEXT" at bounding box center [920, 626] width 37 height 27
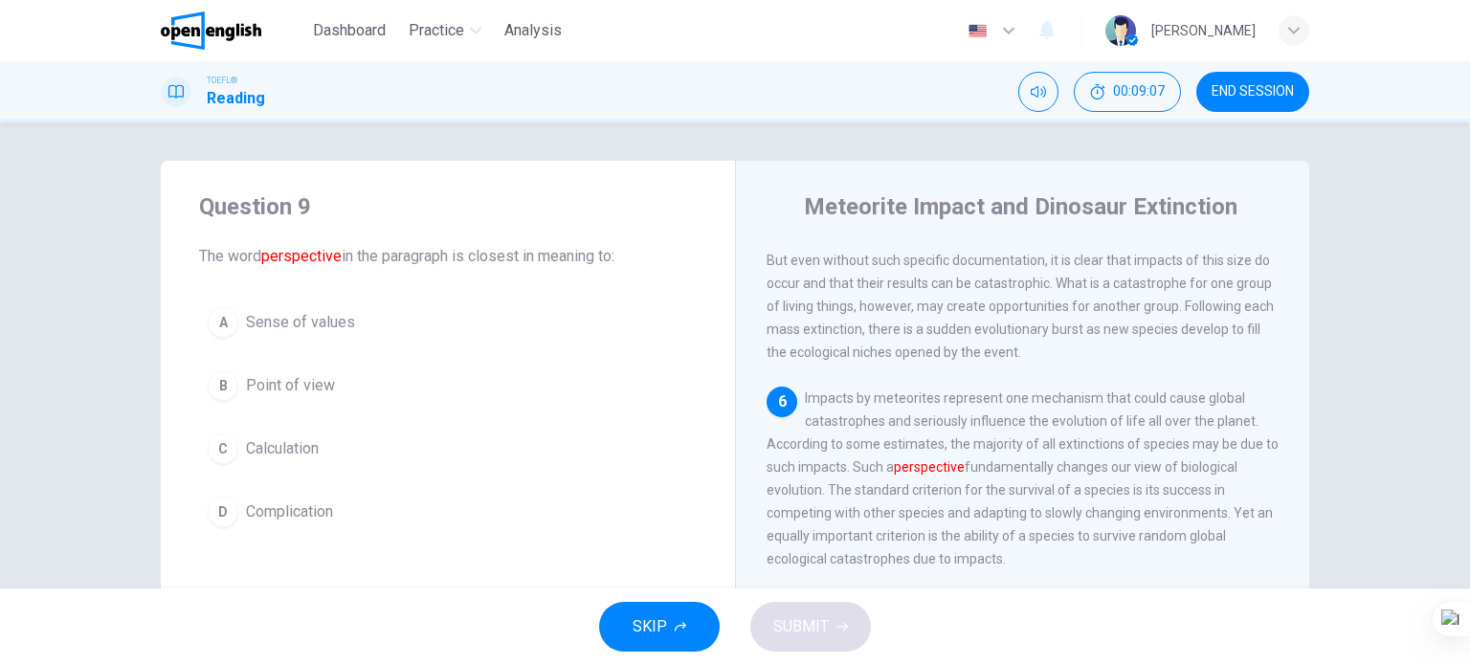
scroll to position [918, 0]
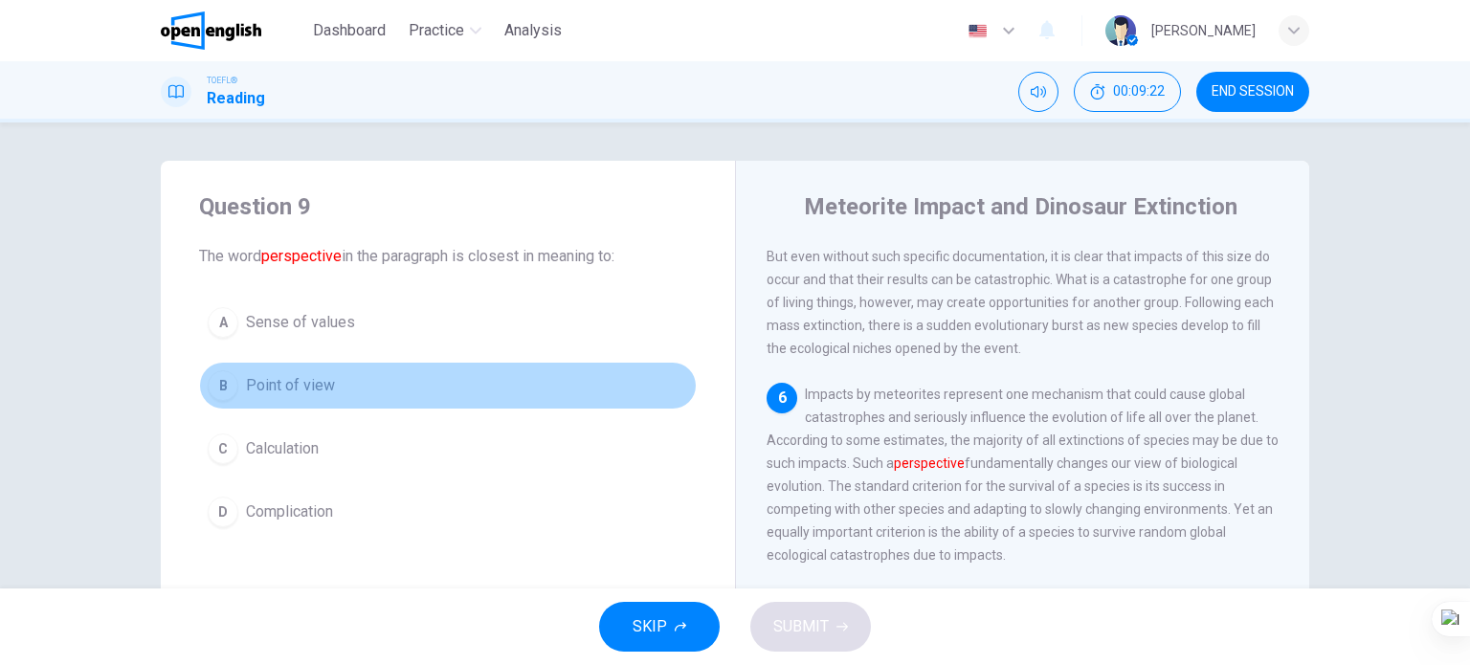
click at [283, 387] on span "Point of view" at bounding box center [290, 385] width 89 height 23
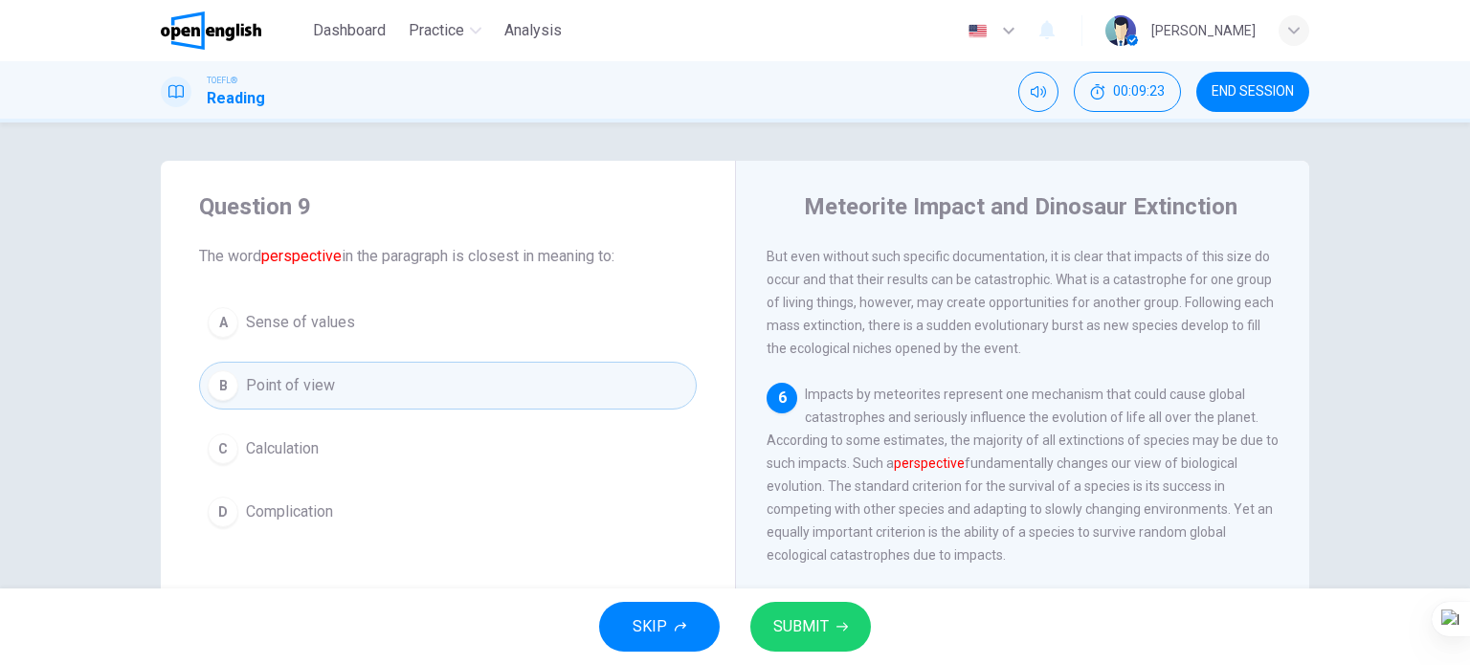
click at [773, 613] on span "SUBMIT" at bounding box center [800, 626] width 55 height 27
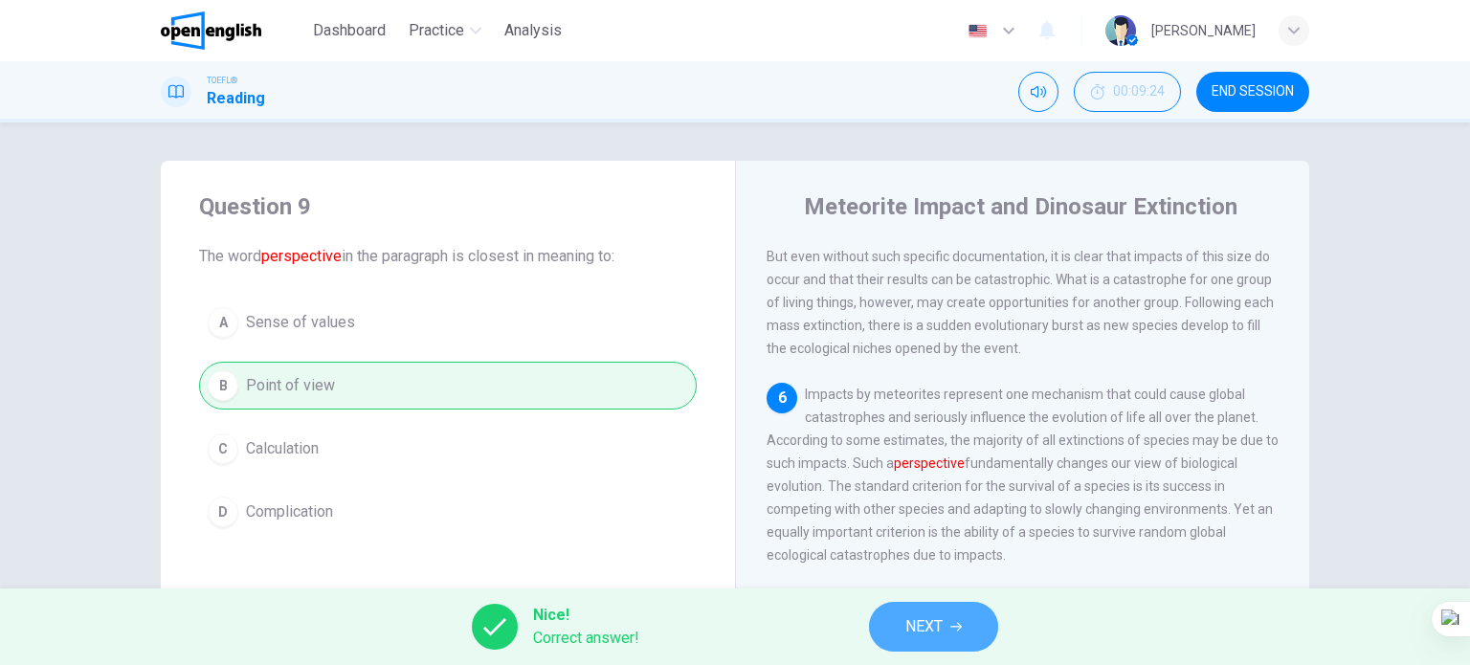
click at [905, 631] on span "NEXT" at bounding box center [923, 626] width 37 height 27
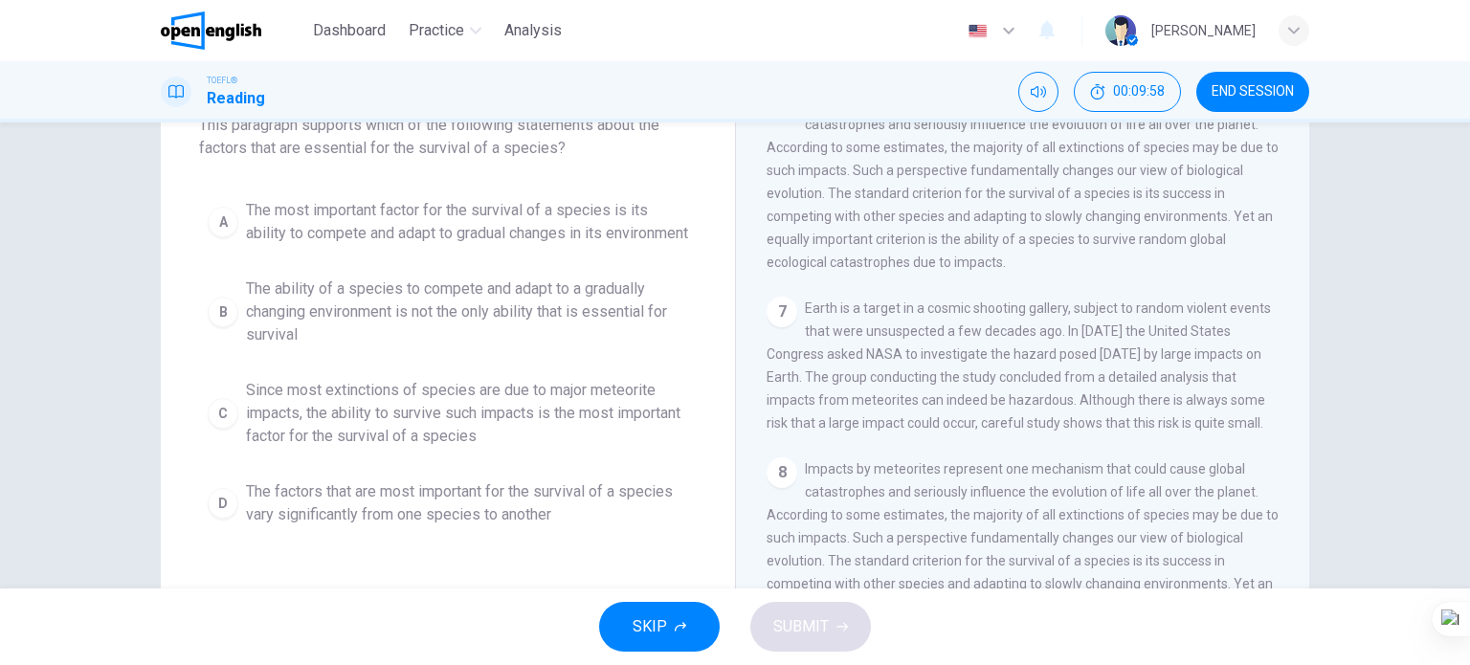
scroll to position [84, 0]
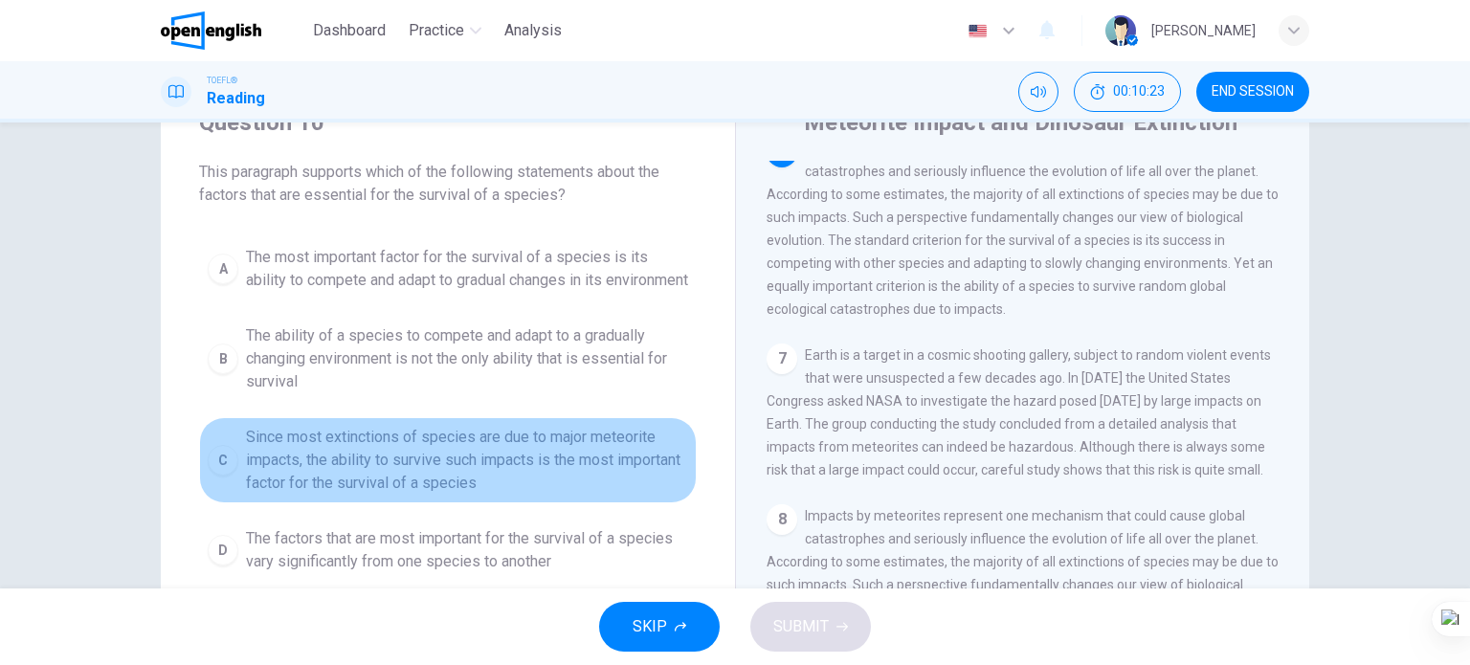
click at [428, 469] on span "Since most extinctions of species are due to major meteorite impacts, the abili…" at bounding box center [467, 460] width 442 height 69
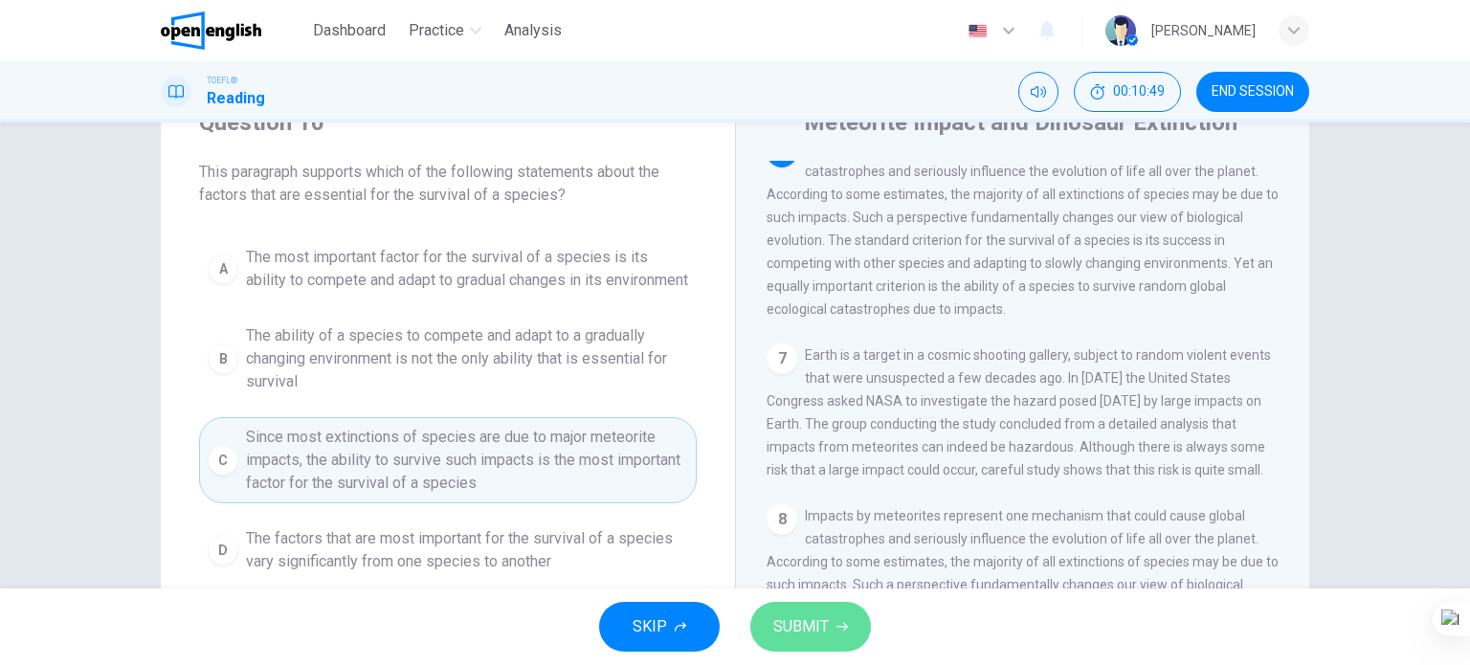
click at [832, 619] on button "SUBMIT" at bounding box center [810, 627] width 121 height 50
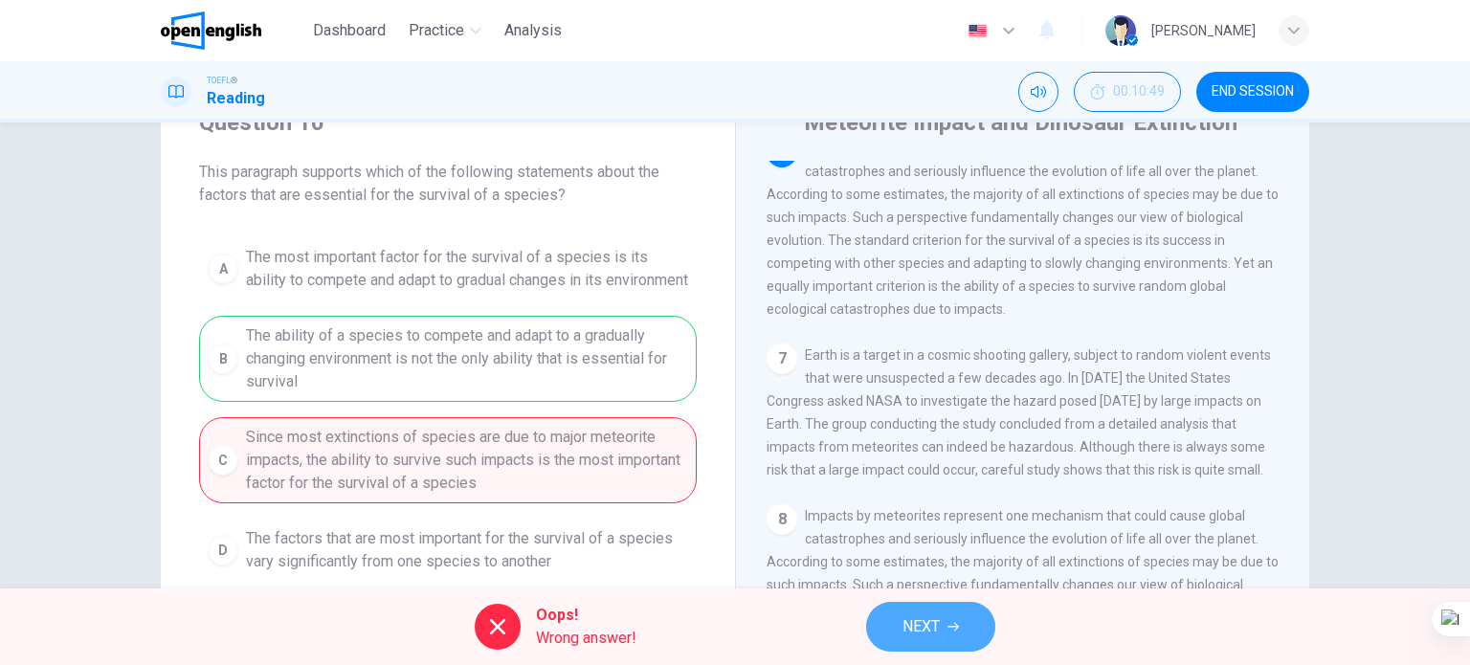
click at [964, 626] on button "NEXT" at bounding box center [930, 627] width 129 height 50
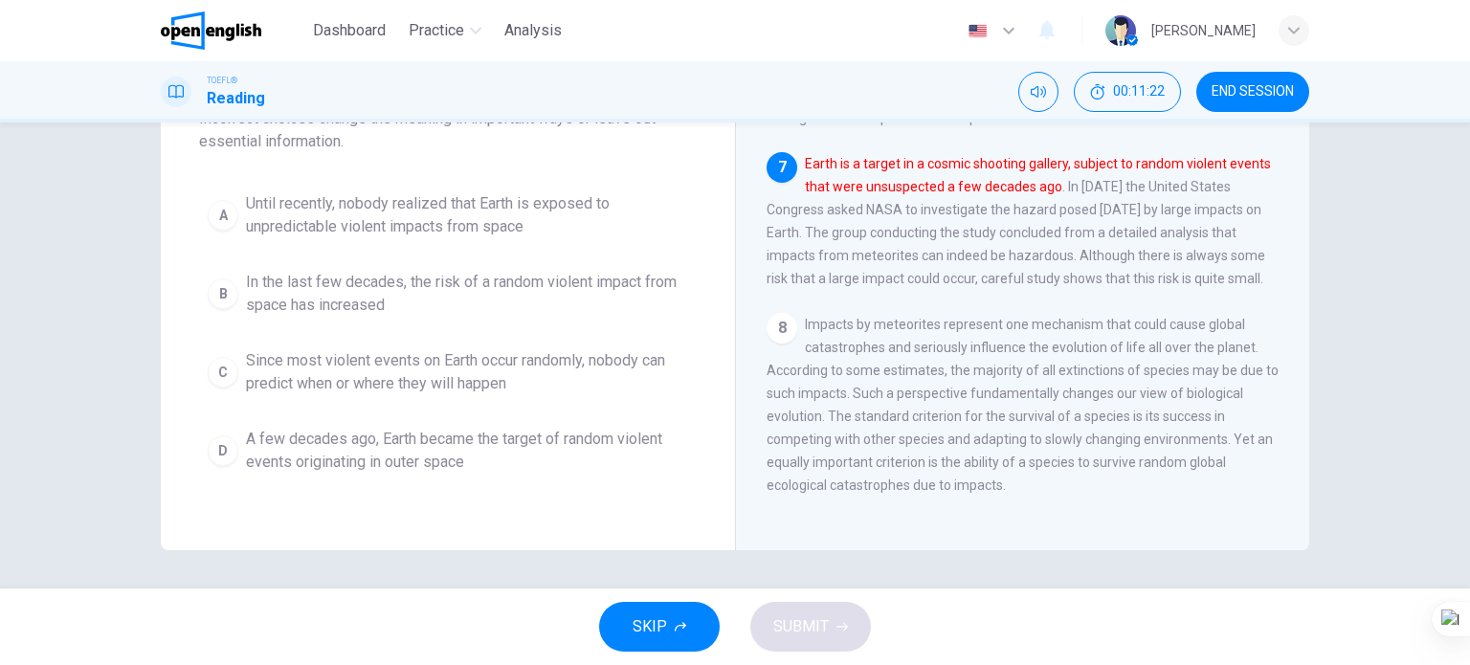
scroll to position [180, 0]
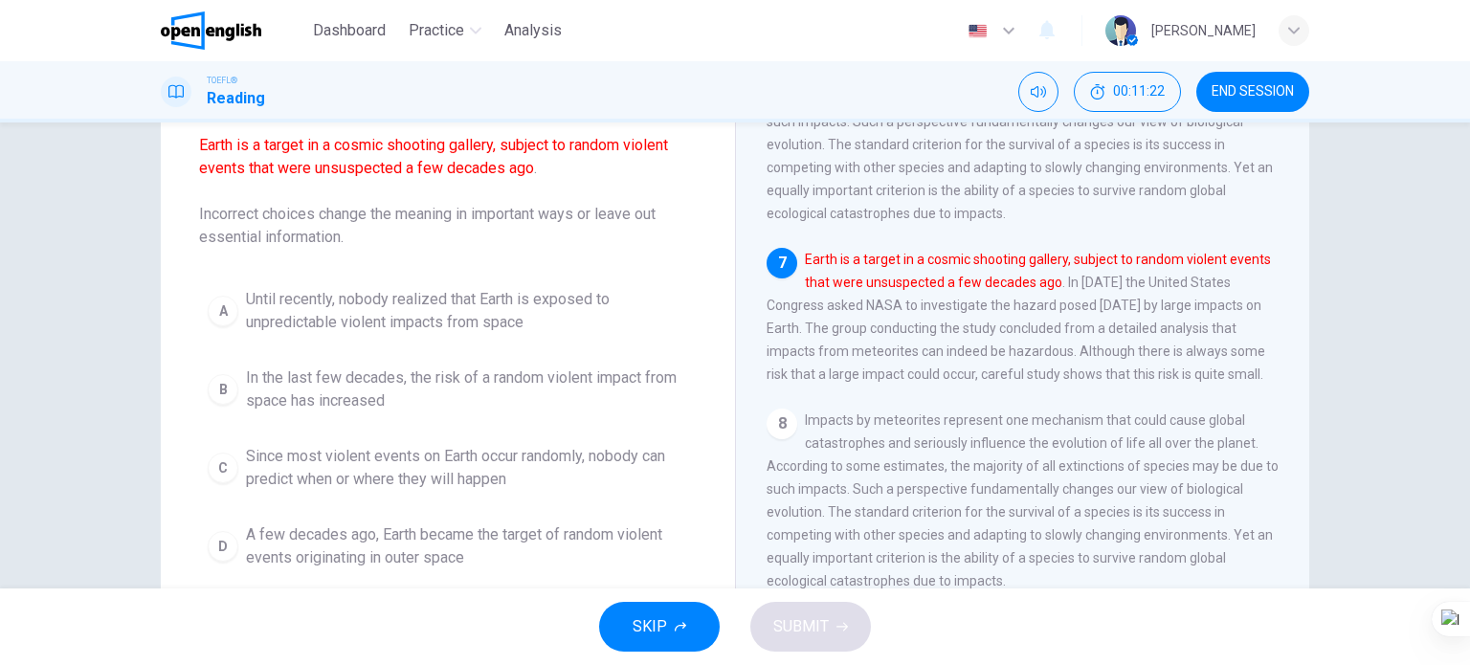
click at [461, 379] on span "In the last few decades, the risk of a random violent impact from space has inc…" at bounding box center [467, 389] width 442 height 46
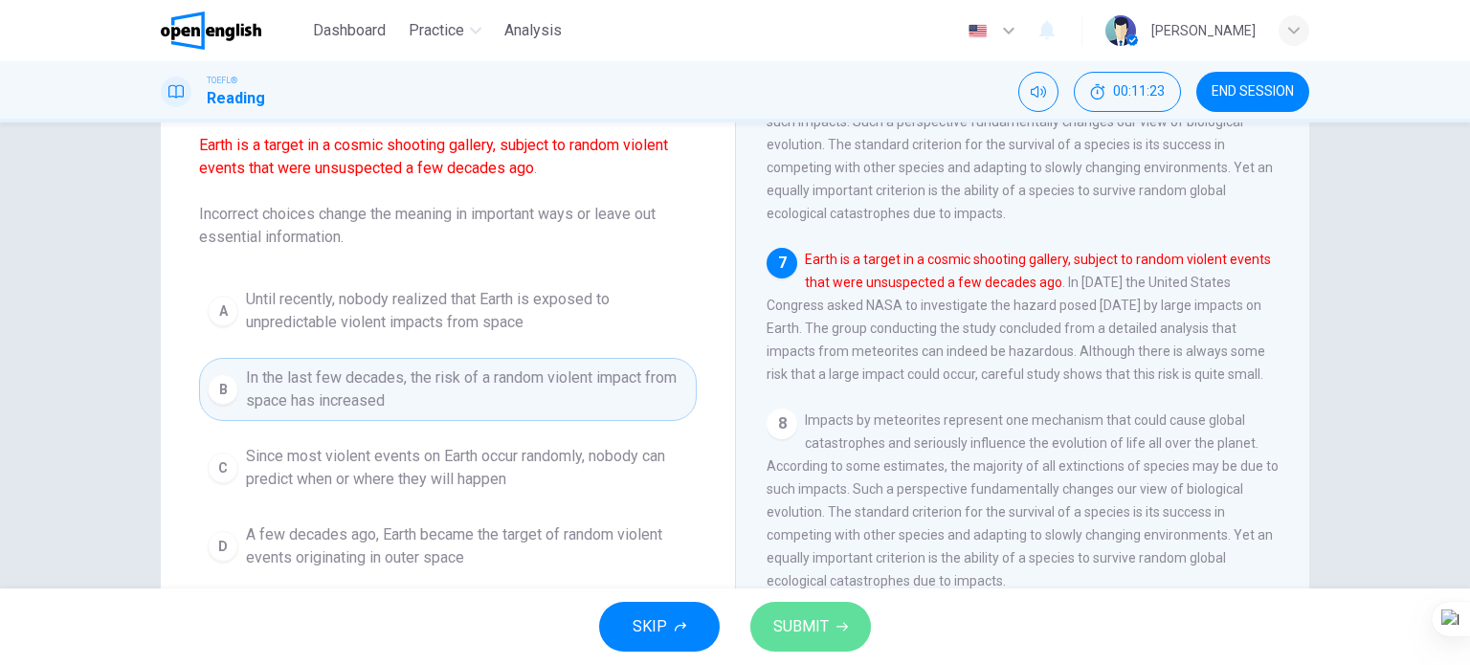
click at [820, 627] on span "SUBMIT" at bounding box center [800, 626] width 55 height 27
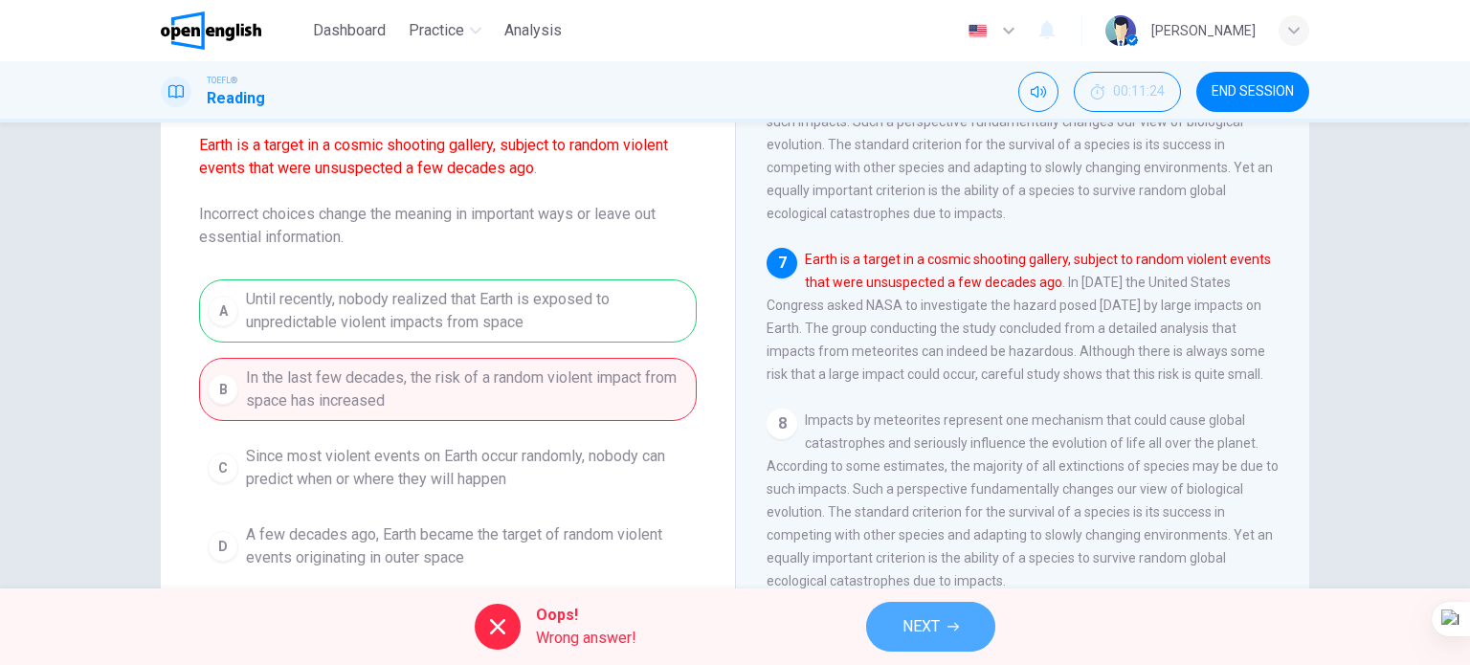
click at [925, 627] on span "NEXT" at bounding box center [920, 626] width 37 height 27
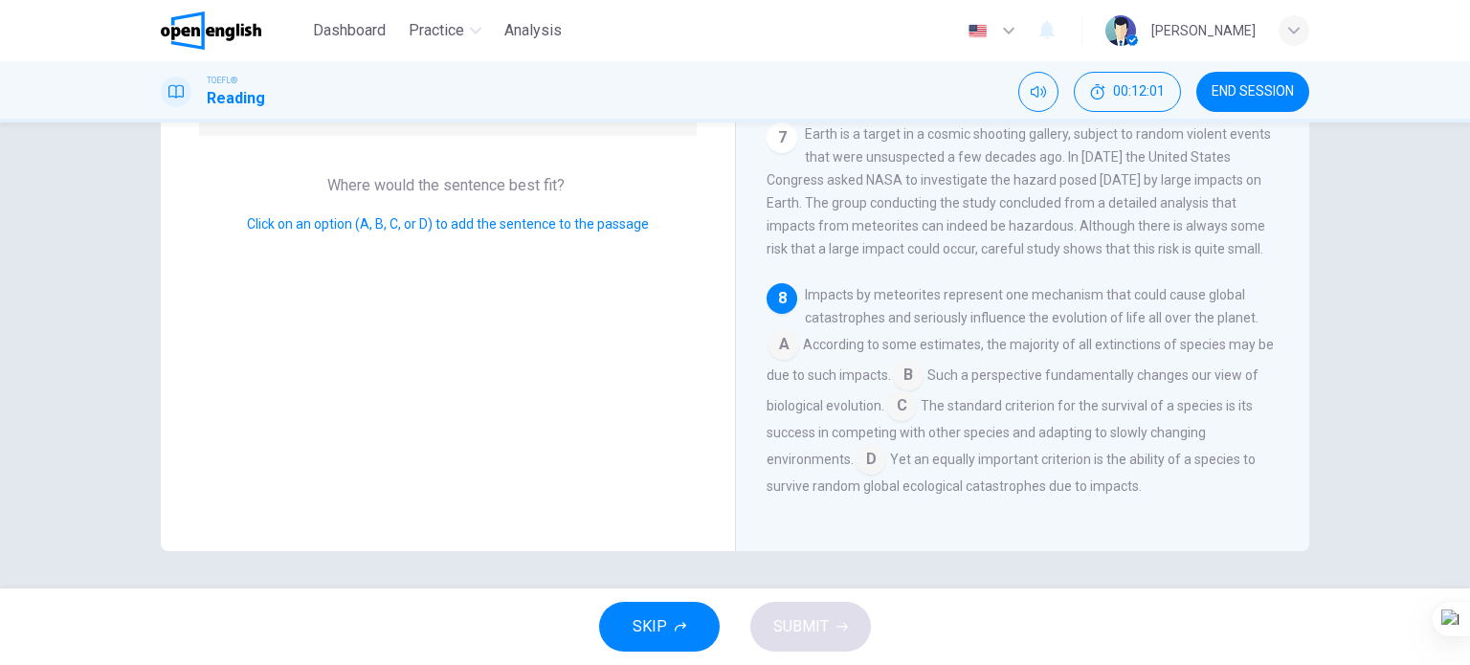
scroll to position [276, 0]
click at [917, 410] on input at bounding box center [901, 406] width 31 height 31
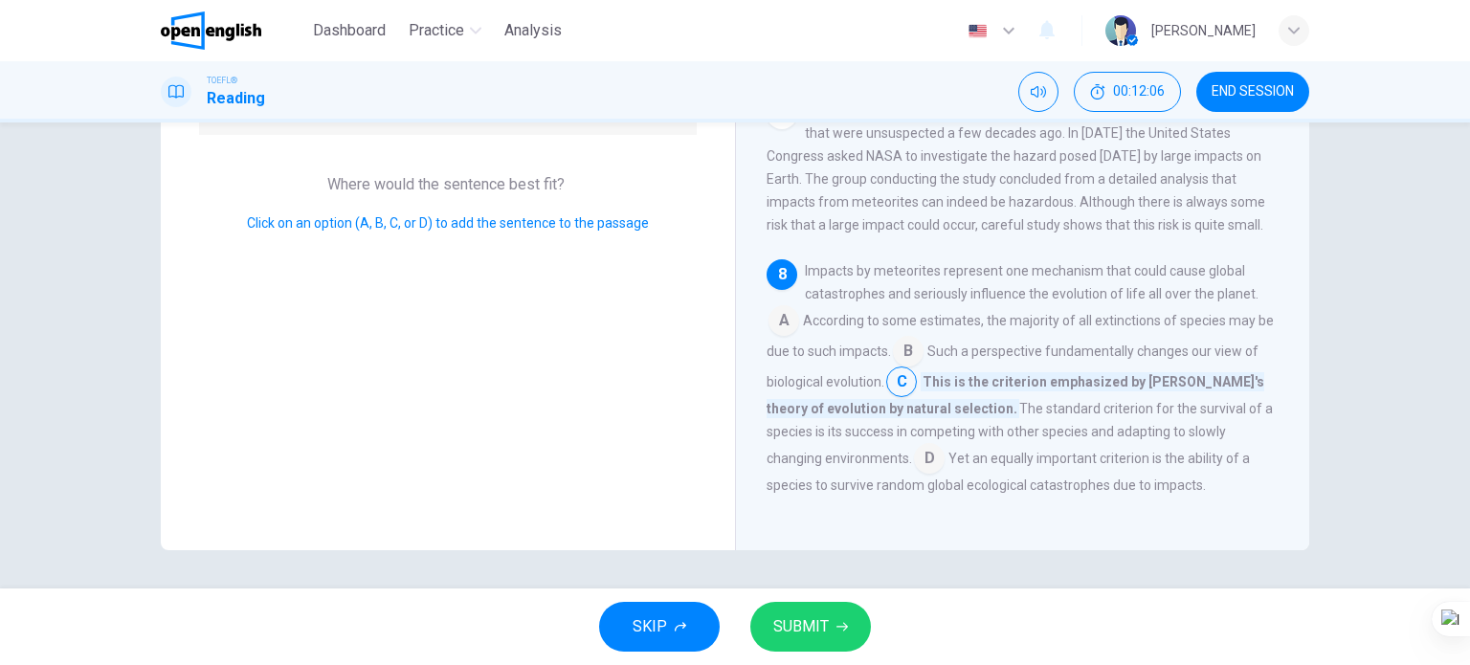
click at [789, 628] on span "SUBMIT" at bounding box center [800, 626] width 55 height 27
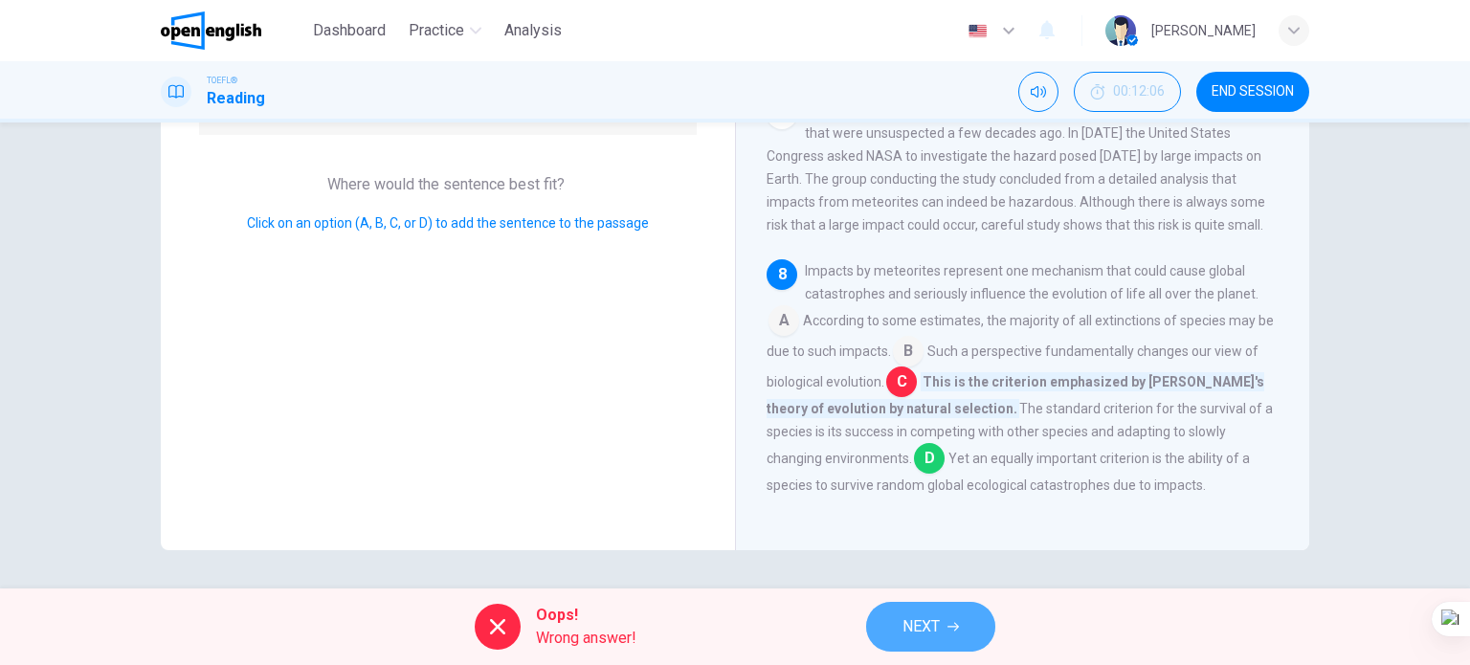
click at [933, 619] on span "NEXT" at bounding box center [920, 626] width 37 height 27
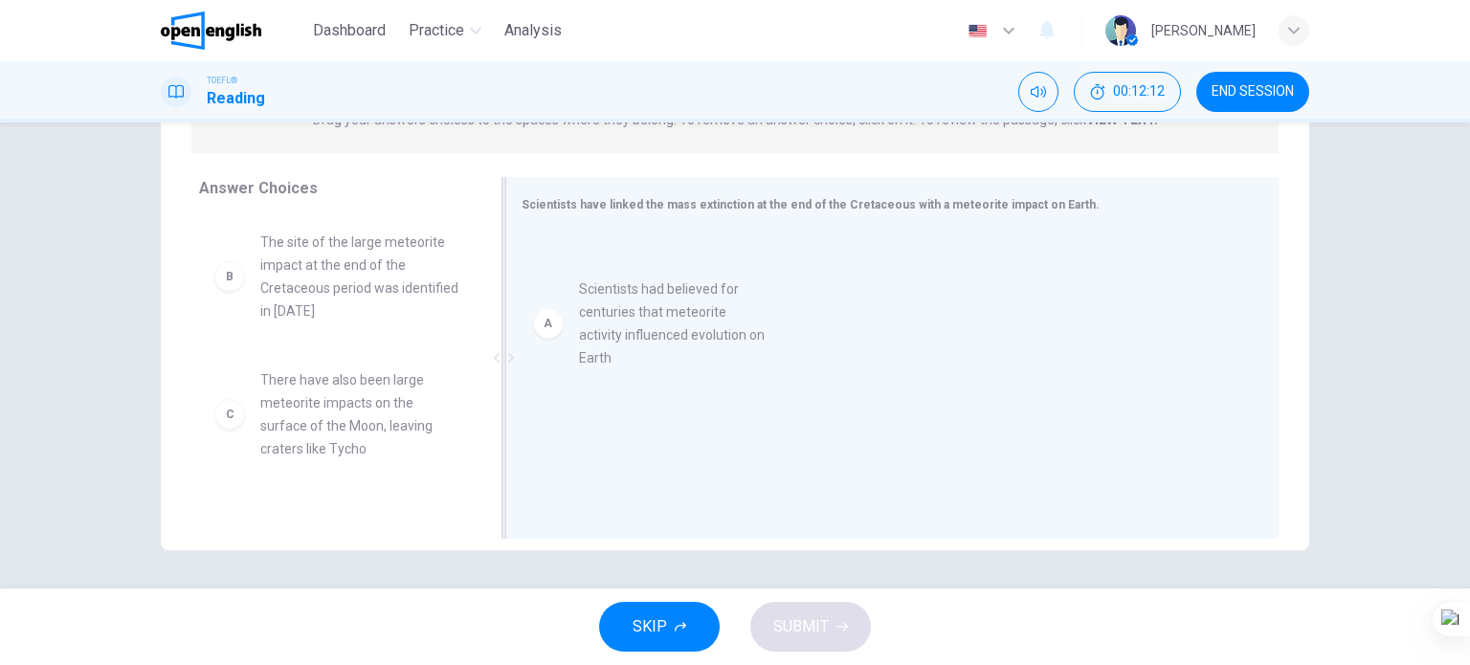
drag, startPoint x: 386, startPoint y: 278, endPoint x: 722, endPoint y: 327, distance: 340.3
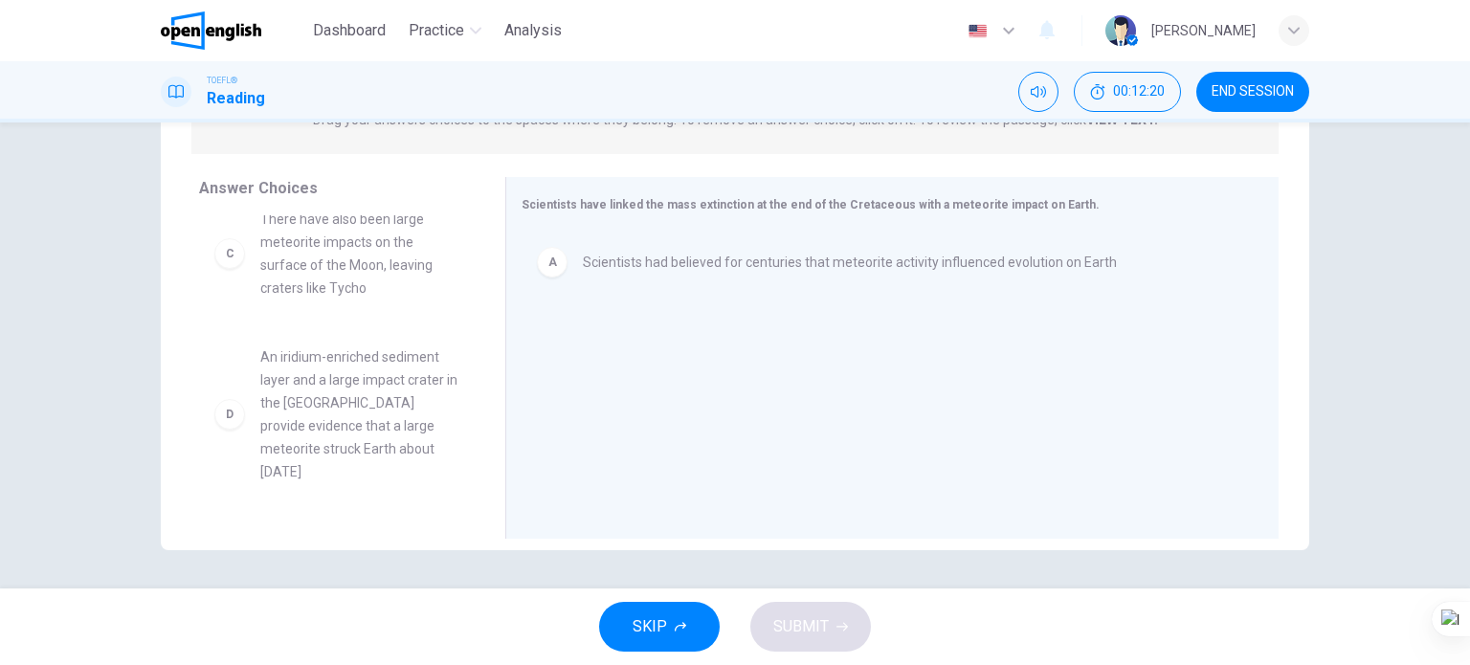
scroll to position [191, 0]
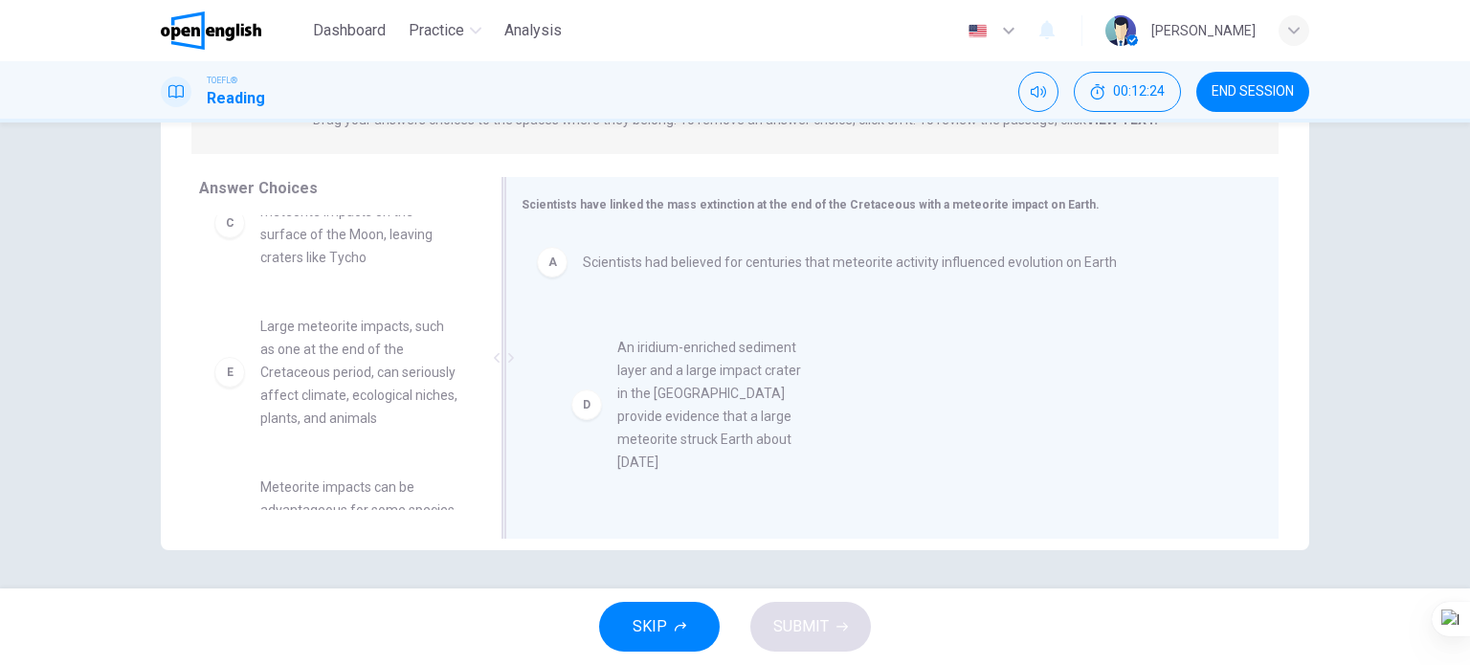
drag, startPoint x: 395, startPoint y: 370, endPoint x: 862, endPoint y: 387, distance: 467.2
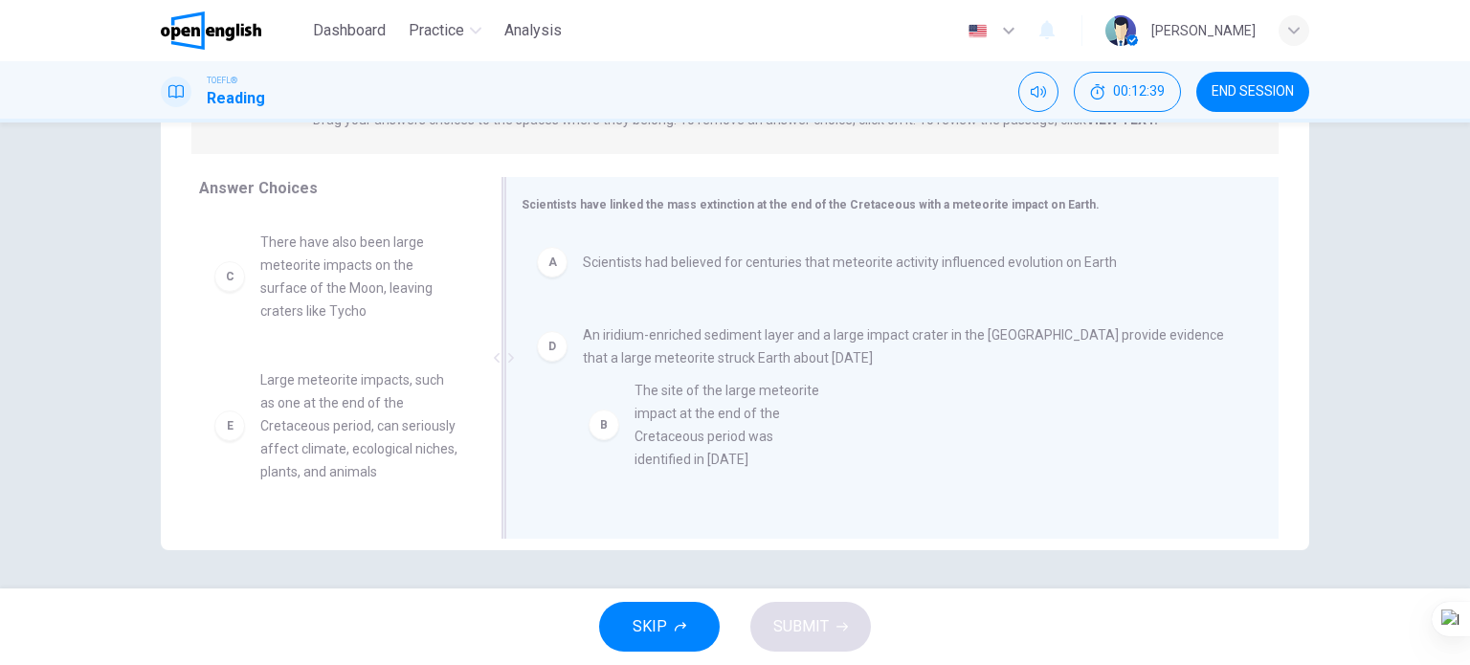
scroll to position [4, 0]
drag, startPoint x: 363, startPoint y: 302, endPoint x: 745, endPoint y: 451, distance: 410.4
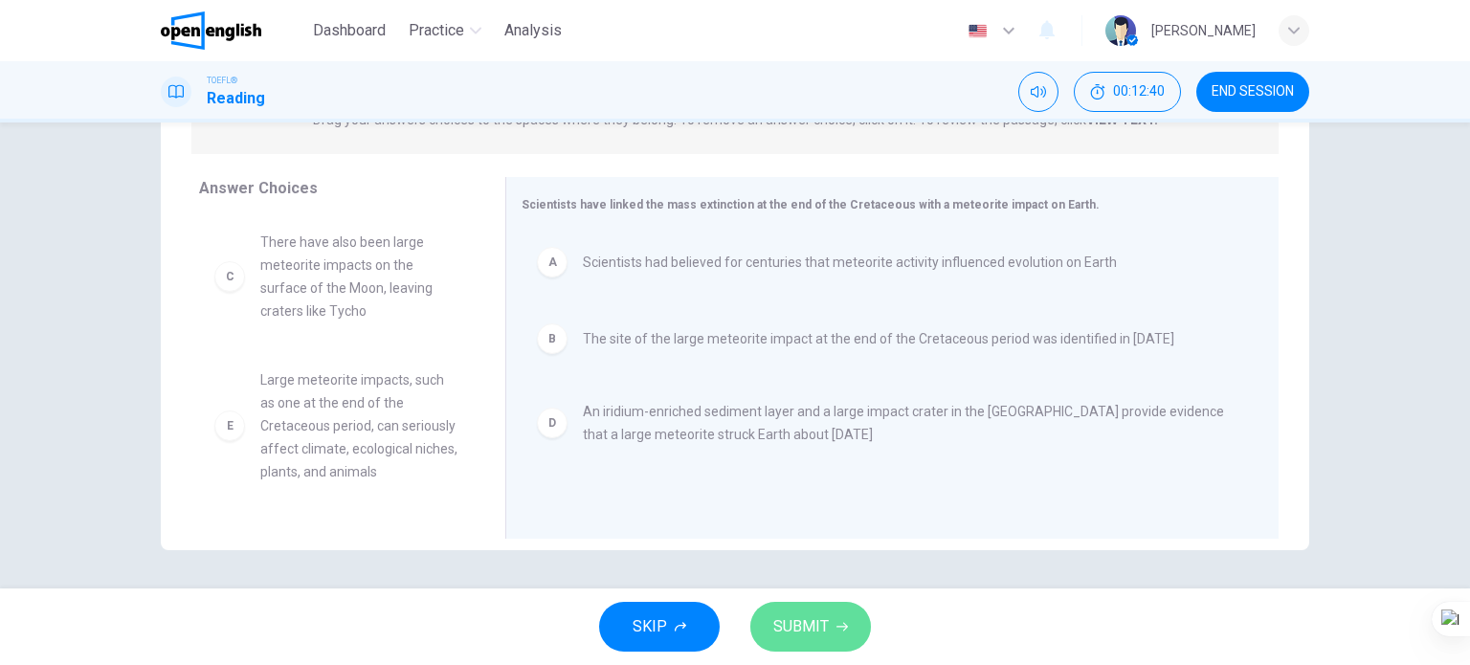
click at [792, 631] on span "SUBMIT" at bounding box center [800, 626] width 55 height 27
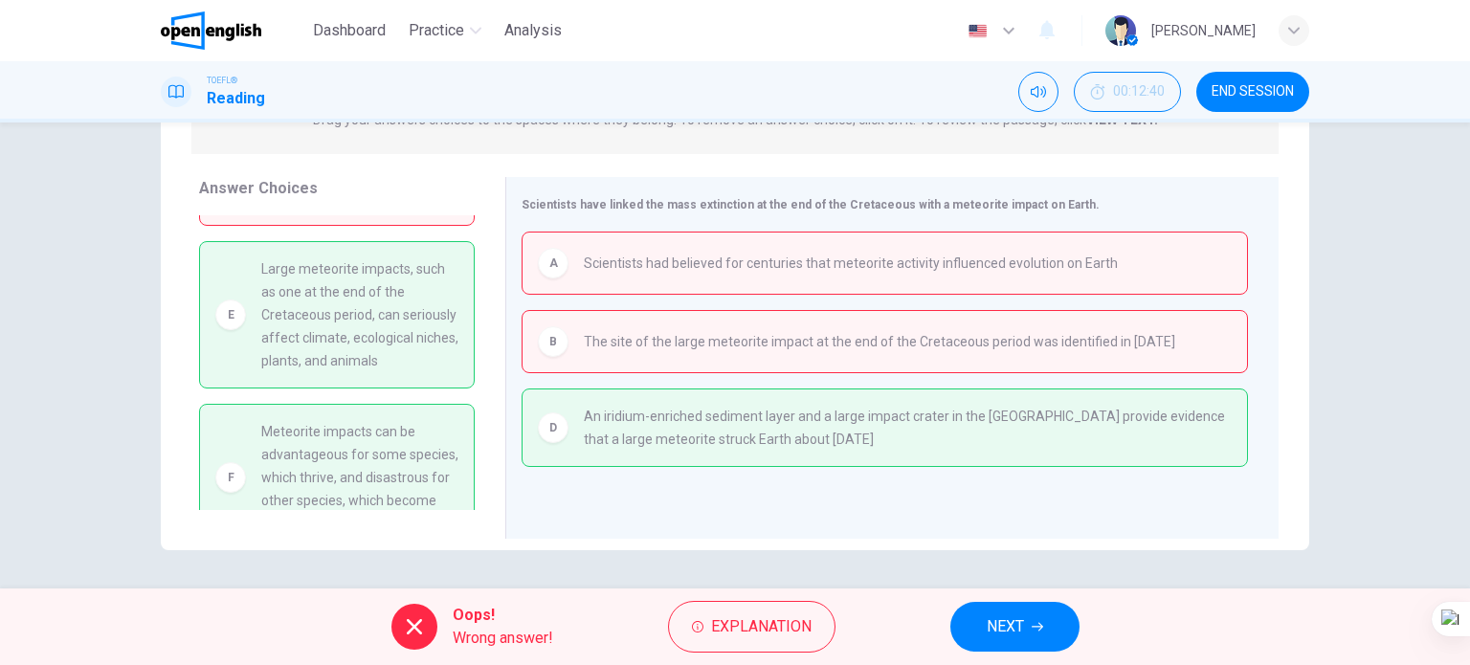
scroll to position [80, 0]
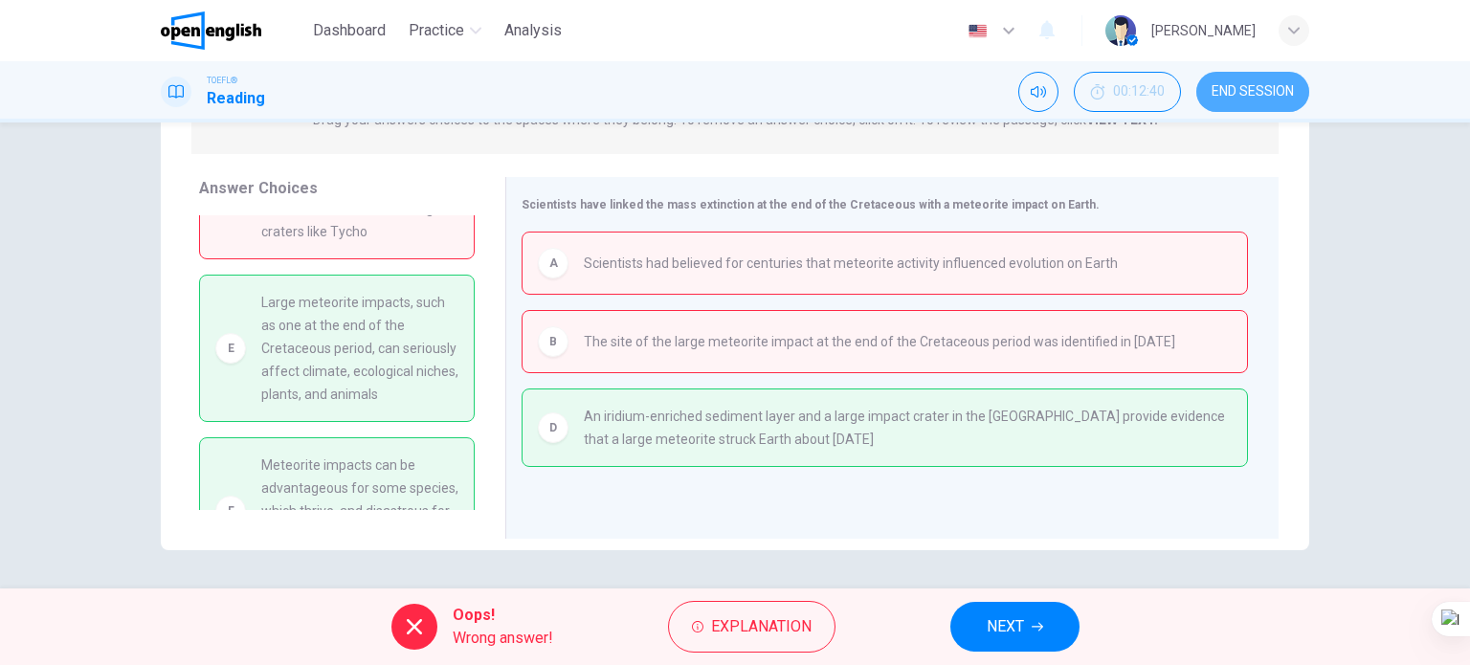
click at [1239, 77] on button "END SESSION" at bounding box center [1252, 92] width 113 height 40
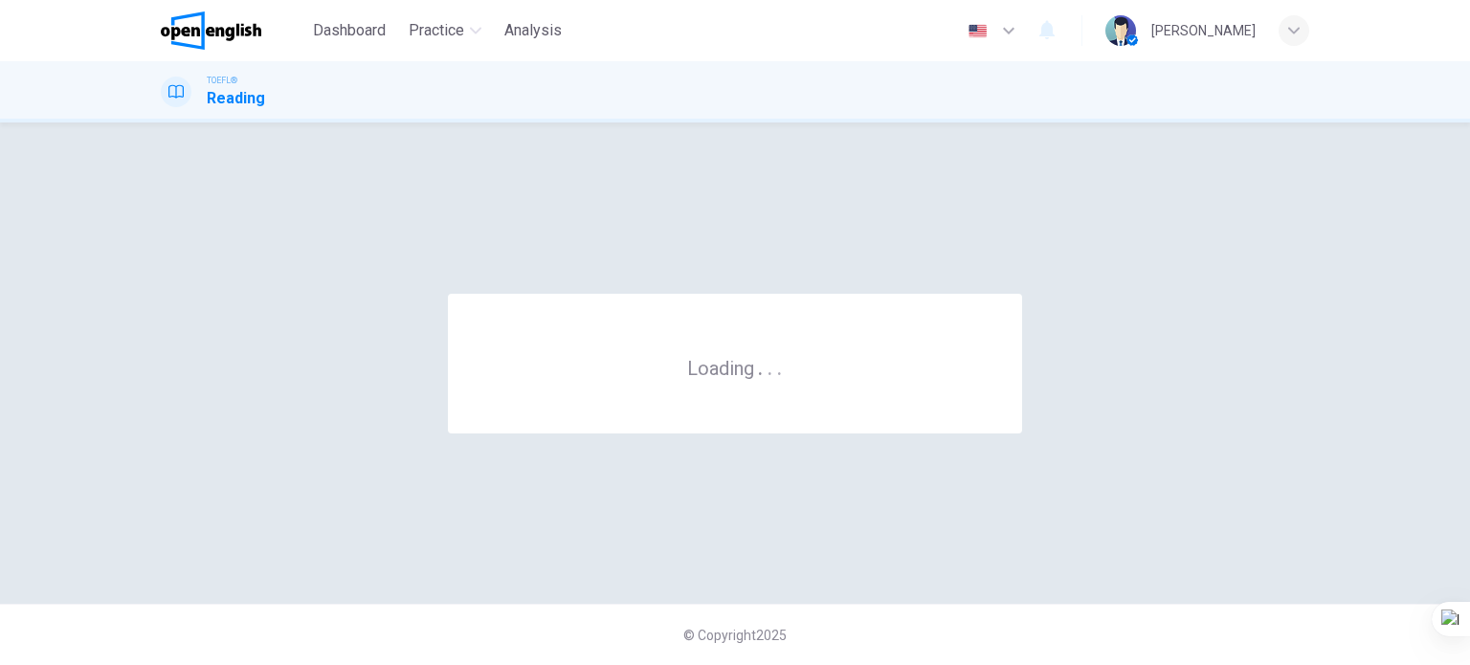
scroll to position [0, 0]
